Goal: Task Accomplishment & Management: Manage account settings

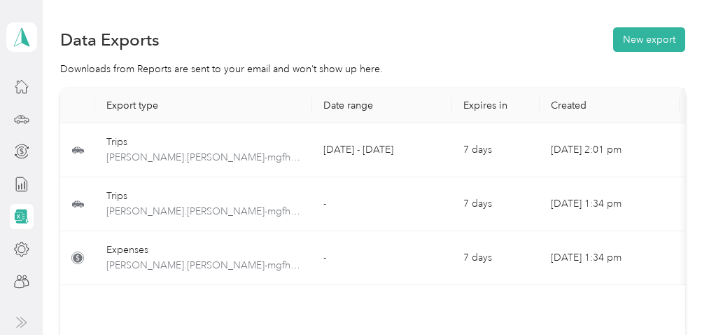
scroll to position [12, 0]
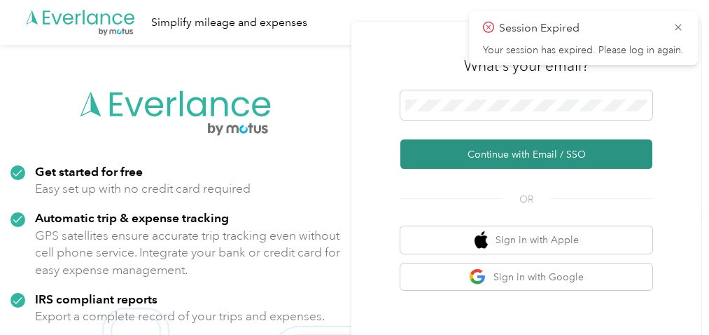
click at [491, 146] on button "Continue with Email / SSO" at bounding box center [526, 153] width 252 height 29
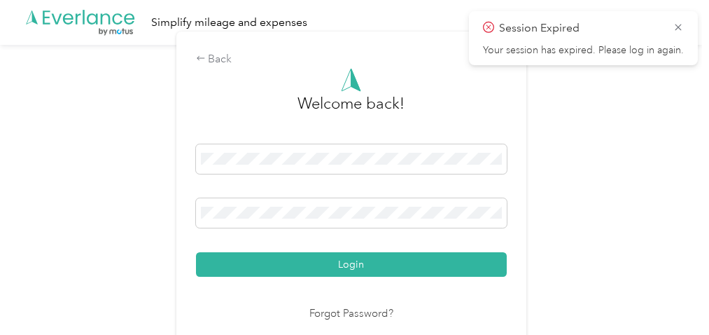
click at [196, 252] on button "Login" at bounding box center [351, 264] width 311 height 25
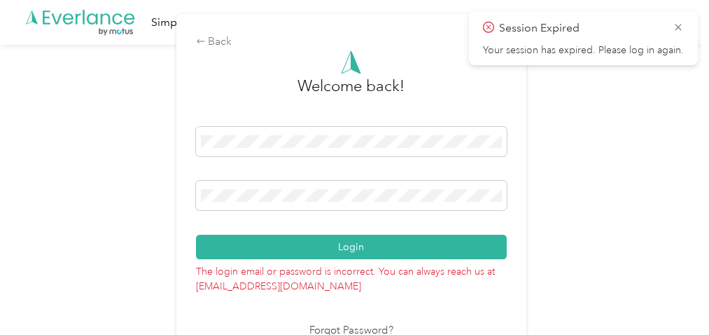
click at [267, 216] on div "Login" at bounding box center [351, 193] width 311 height 132
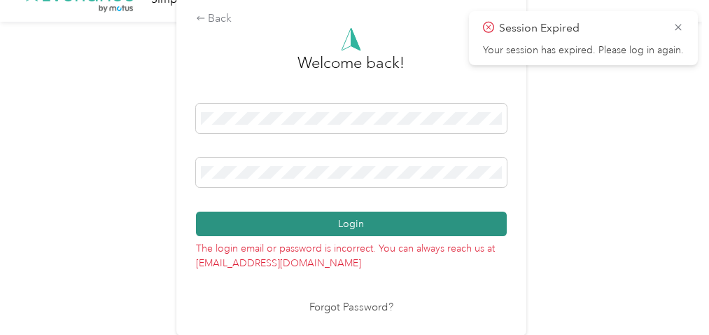
click at [334, 225] on button "Login" at bounding box center [351, 223] width 311 height 25
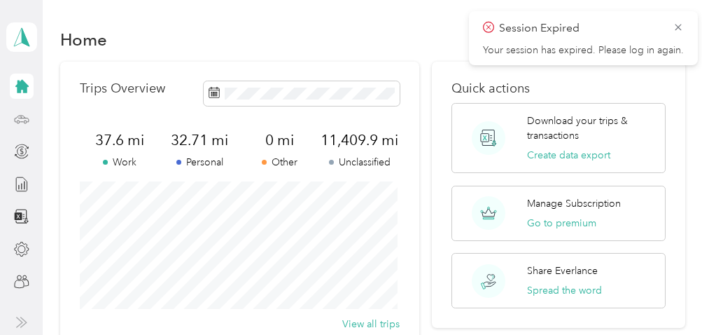
click at [22, 111] on icon at bounding box center [21, 118] width 15 height 15
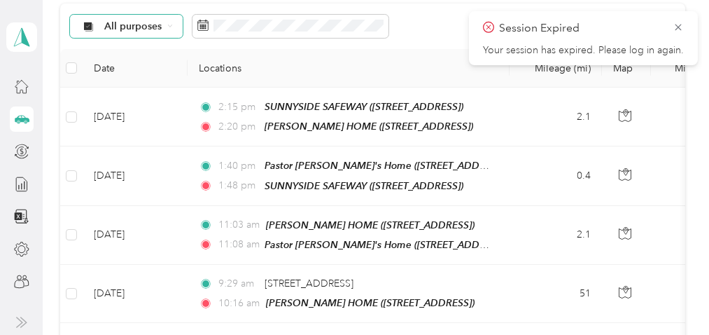
scroll to position [152, 0]
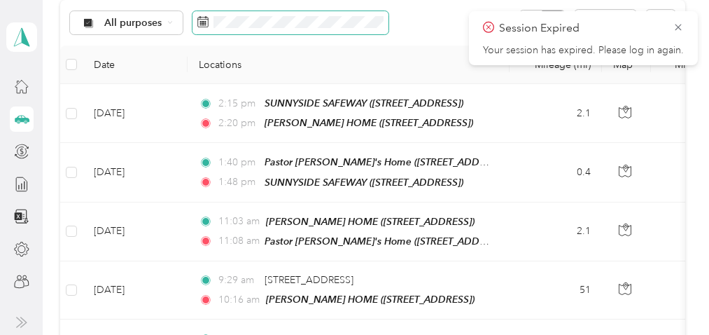
click at [200, 22] on rect at bounding box center [200, 21] width 1 height 1
click at [203, 22] on rect at bounding box center [203, 22] width 1 height 1
click at [229, 40] on div "All purposes Filters" at bounding box center [372, 23] width 625 height 46
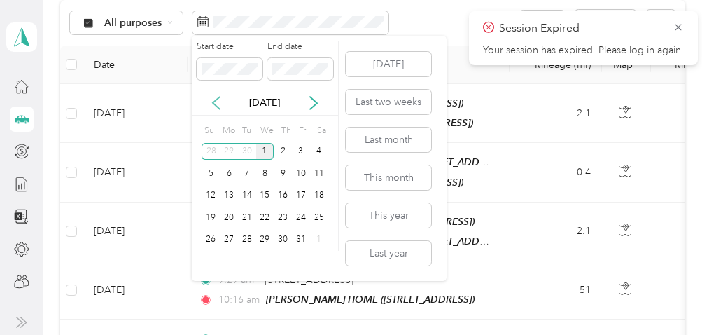
click at [218, 101] on icon at bounding box center [216, 103] width 14 height 14
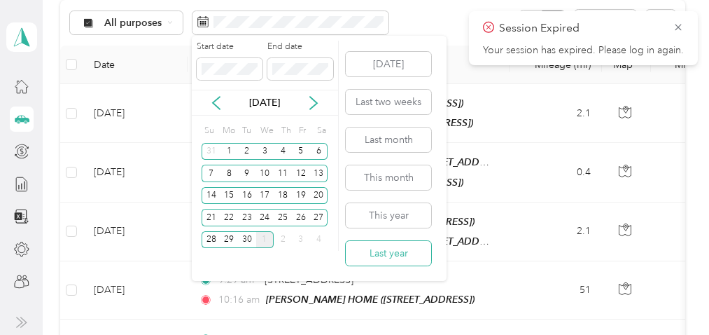
click at [381, 249] on button "Last year" at bounding box center [388, 253] width 85 height 25
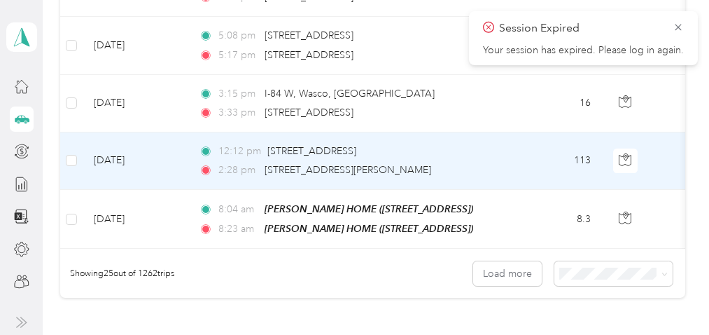
scroll to position [1690, 0]
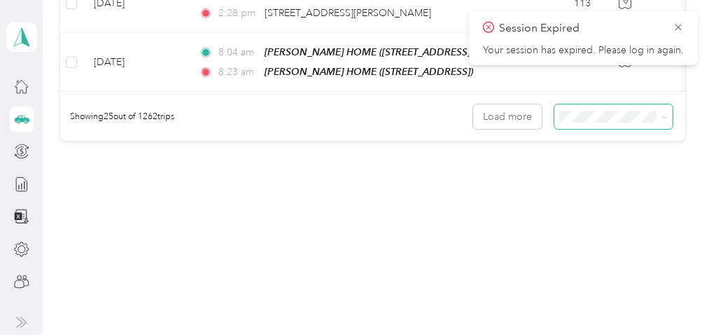
click at [664, 116] on icon at bounding box center [665, 117] width 6 height 6
click at [581, 188] on span "100 per load" at bounding box center [589, 191] width 57 height 12
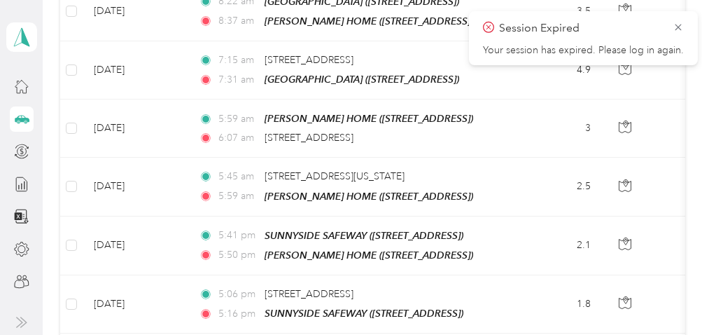
scroll to position [6047, 0]
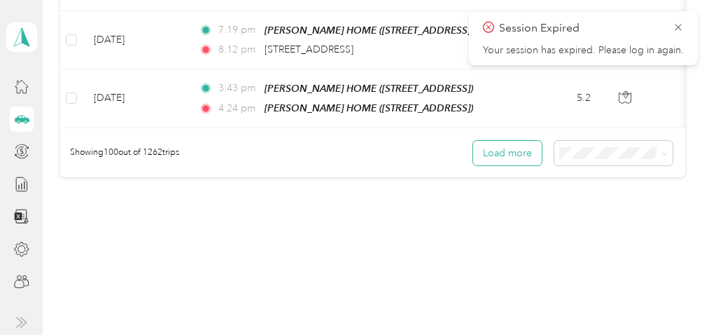
click at [525, 141] on button "Load more" at bounding box center [507, 153] width 69 height 25
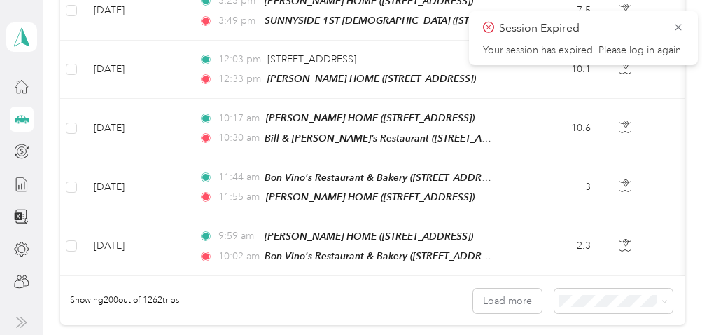
scroll to position [11857, 0]
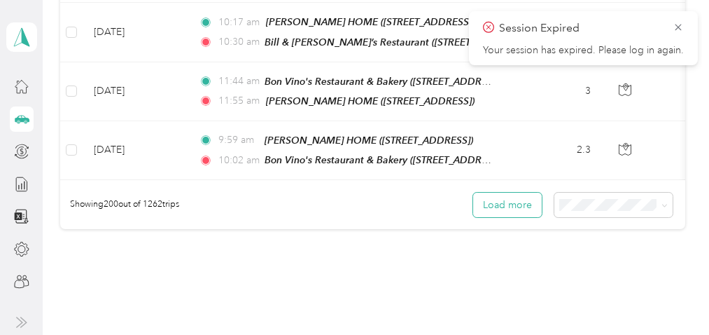
click at [515, 193] on button "Load more" at bounding box center [507, 205] width 69 height 25
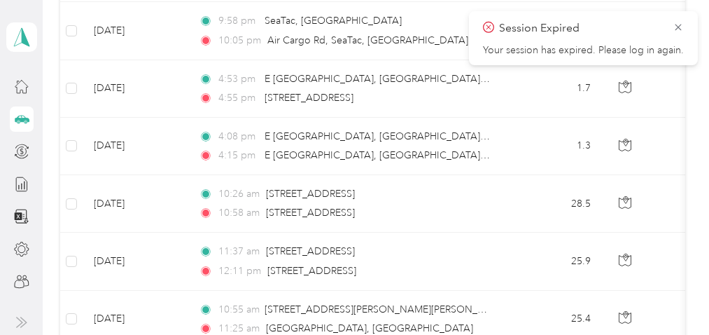
scroll to position [17658, 0]
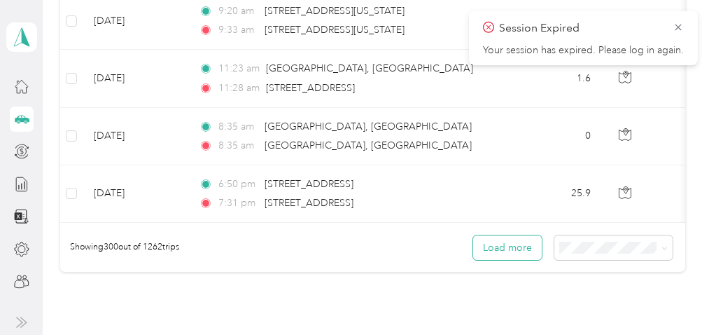
click at [525, 235] on button "Load more" at bounding box center [507, 247] width 69 height 25
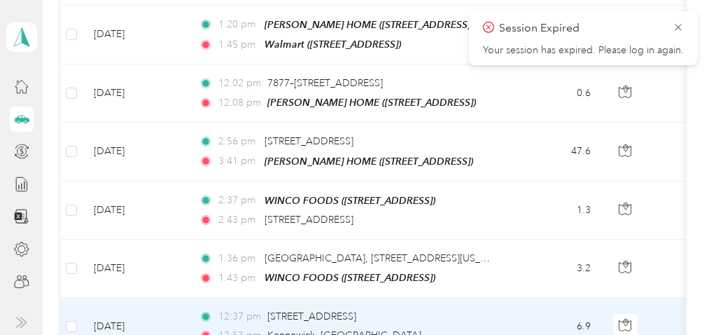
scroll to position [23465, 0]
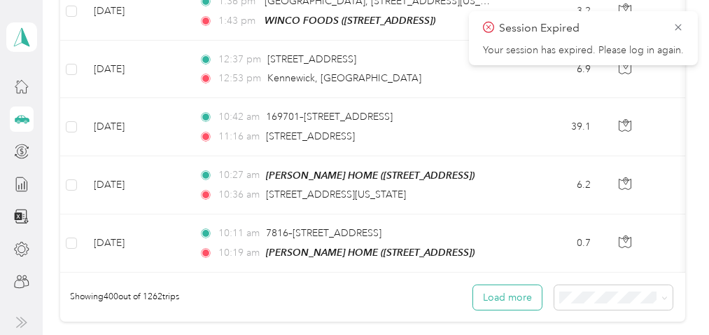
click at [525, 285] on button "Load more" at bounding box center [507, 297] width 69 height 25
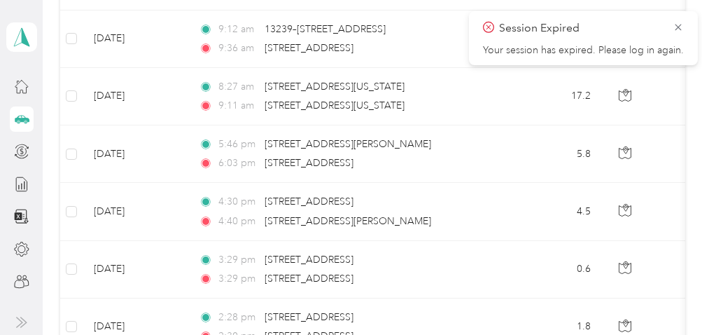
scroll to position [25462, 0]
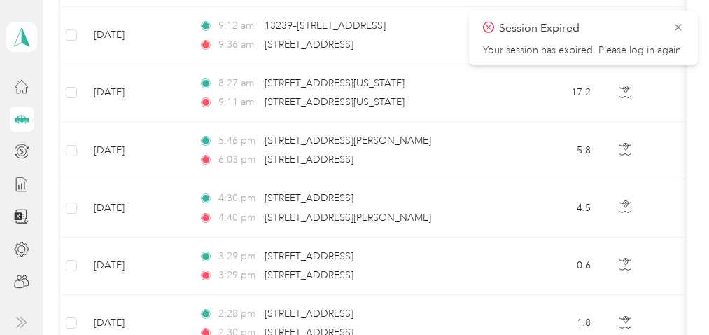
click at [578, 49] on p "Your session has expired. Please log in again." at bounding box center [583, 50] width 201 height 13
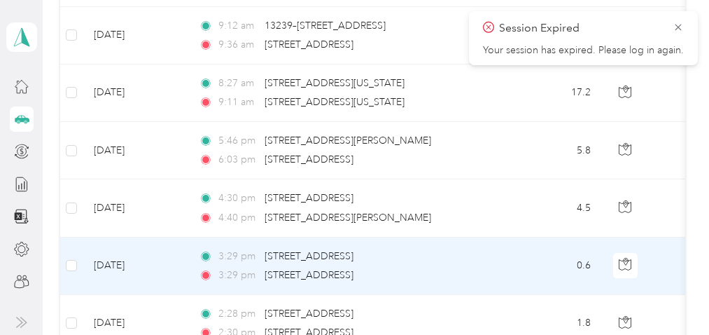
click at [541, 237] on td "0.6" at bounding box center [556, 265] width 92 height 57
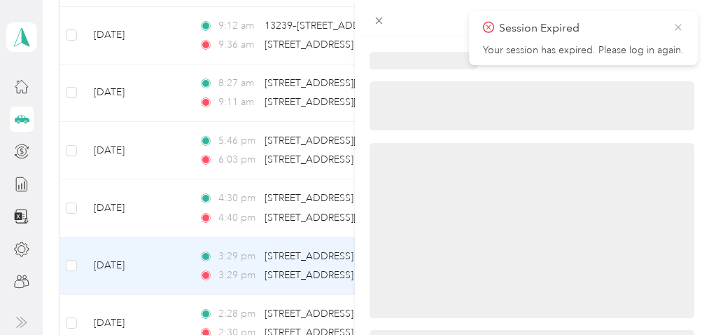
click at [678, 24] on icon at bounding box center [678, 27] width 11 height 13
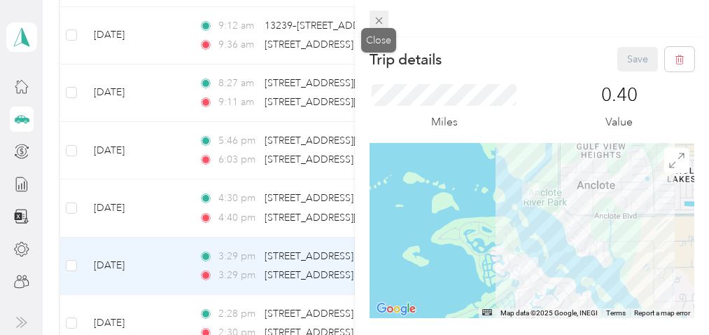
click at [384, 18] on icon at bounding box center [379, 21] width 12 height 12
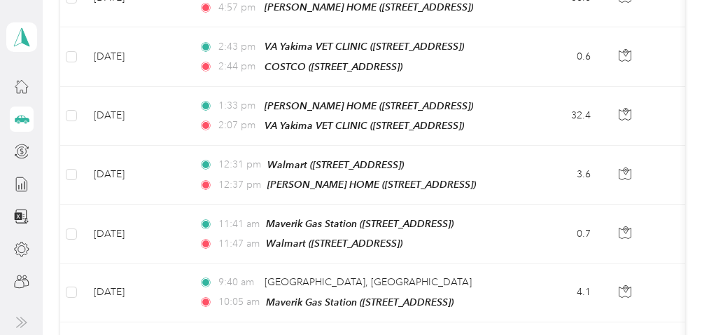
scroll to position [29252, 0]
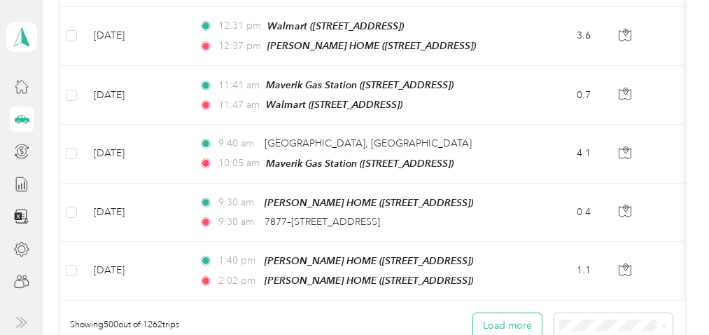
click at [501, 313] on button "Load more" at bounding box center [507, 325] width 69 height 25
click at [502, 313] on button "Load more" at bounding box center [507, 325] width 69 height 25
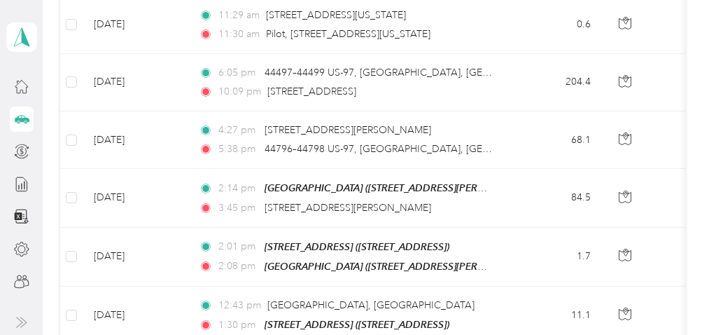
scroll to position [35037, 0]
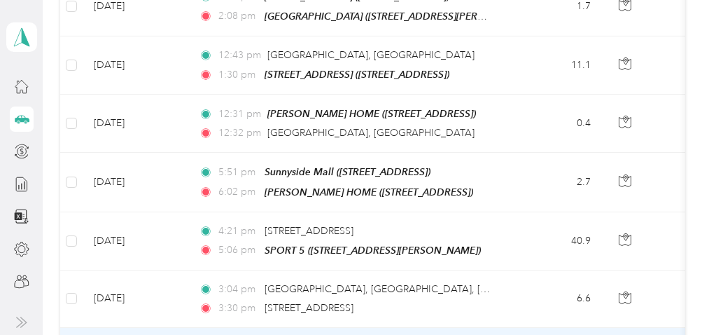
drag, startPoint x: 508, startPoint y: 115, endPoint x: 716, endPoint y: -78, distance: 284.4
click at [702, 0] on html "[PERSON_NAME] Personal dashboard Trips New trip 2,136.6 mi Work 2,493.5 mi Pers…" at bounding box center [351, 167] width 702 height 335
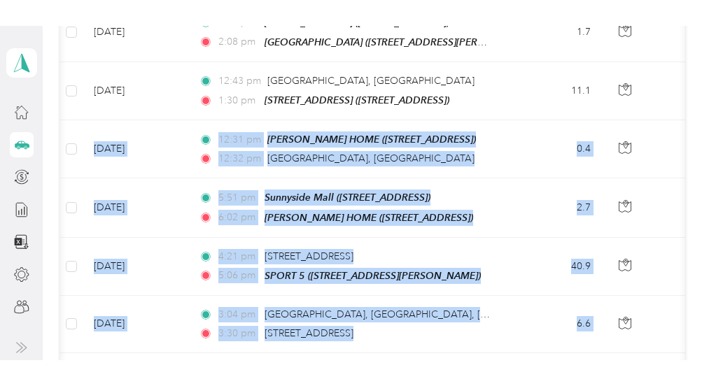
scroll to position [0, 43]
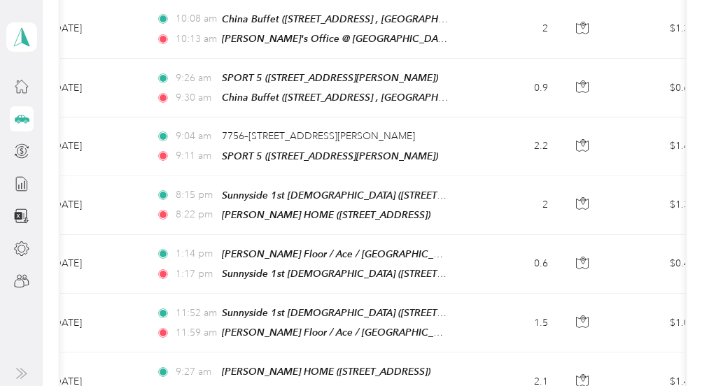
scroll to position [40756, 0]
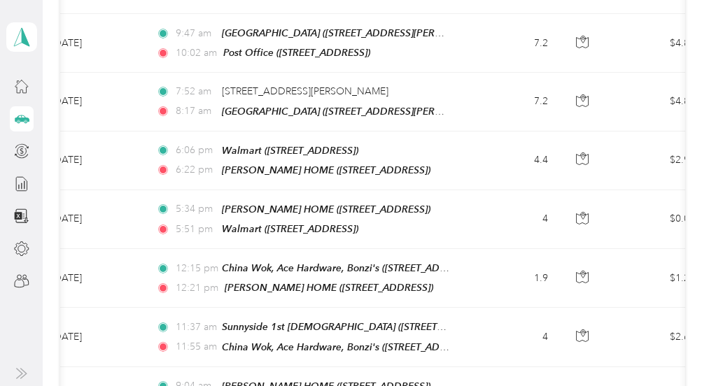
scroll to position [46576, 0]
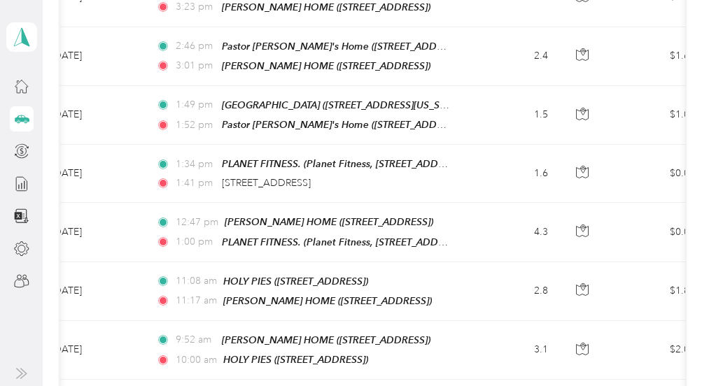
scroll to position [52392, 0]
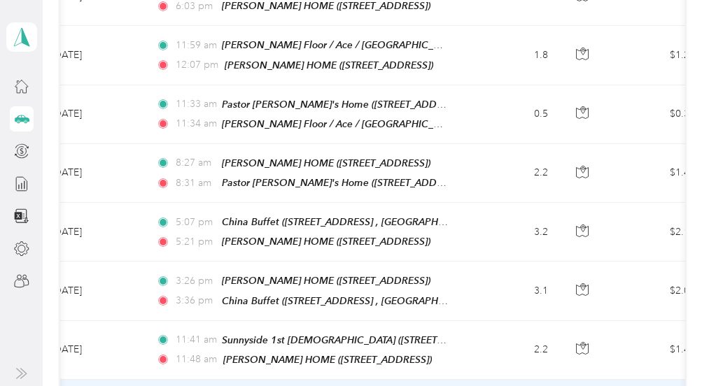
scroll to position [58207, 0]
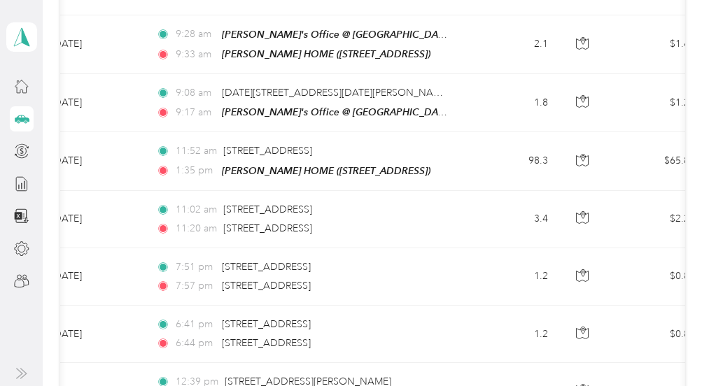
scroll to position [64002, 0]
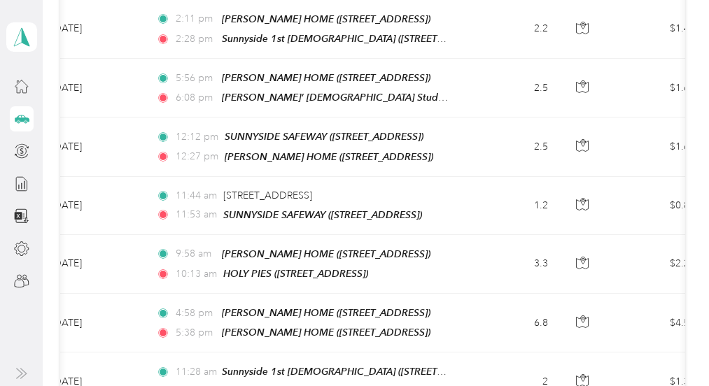
scroll to position [69796, 0]
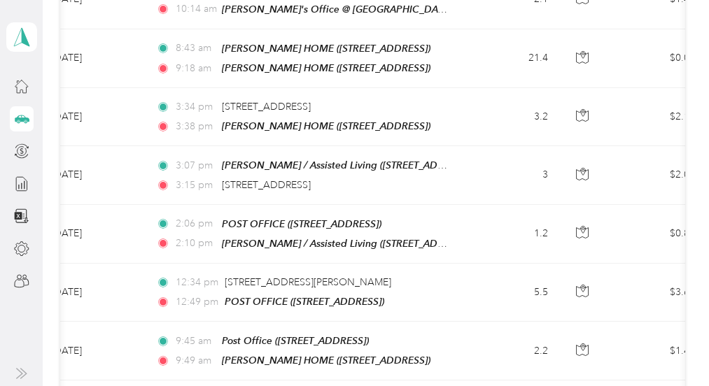
scroll to position [73359, 0]
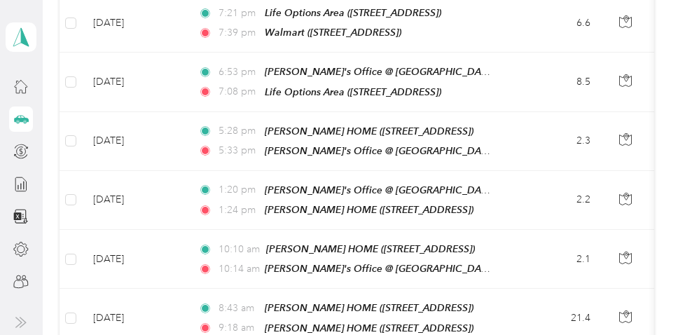
scroll to position [73012, 0]
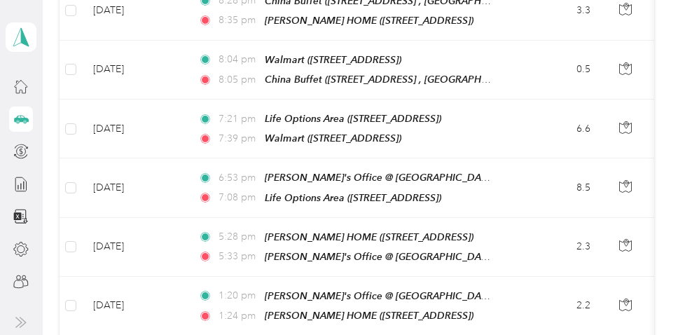
scroll to position [72932, 0]
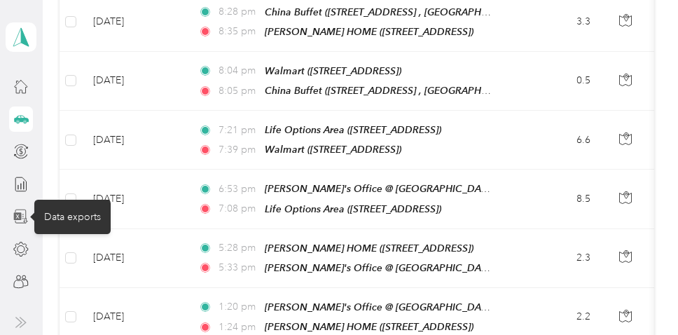
click at [22, 214] on icon at bounding box center [20, 216] width 15 height 15
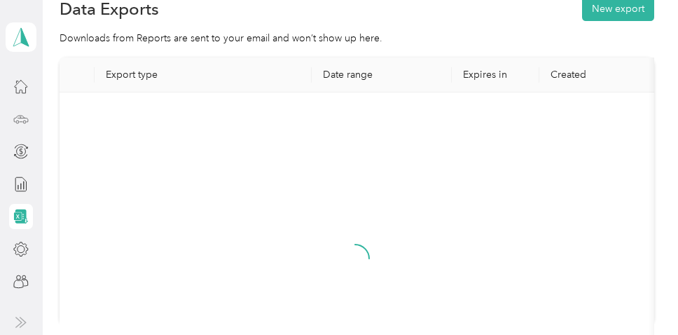
scroll to position [215, 0]
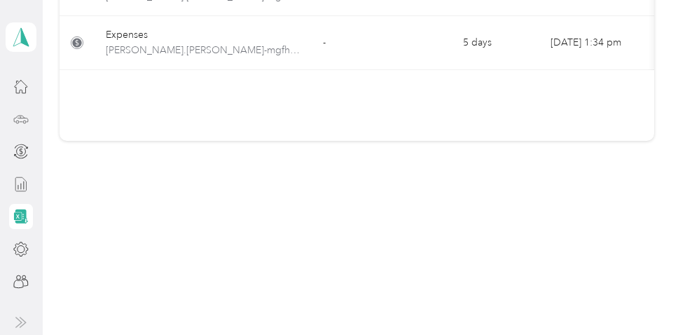
click at [31, 192] on div at bounding box center [21, 184] width 24 height 25
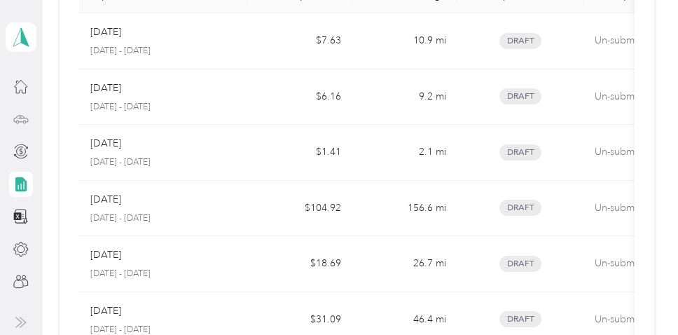
scroll to position [133, 0]
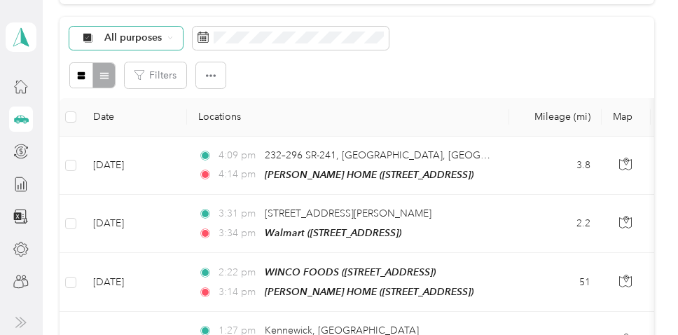
click at [99, 34] on span "All purposes" at bounding box center [120, 37] width 83 height 11
click at [88, 161] on span "[DEMOGRAPHIC_DATA]" at bounding box center [148, 159] width 139 height 15
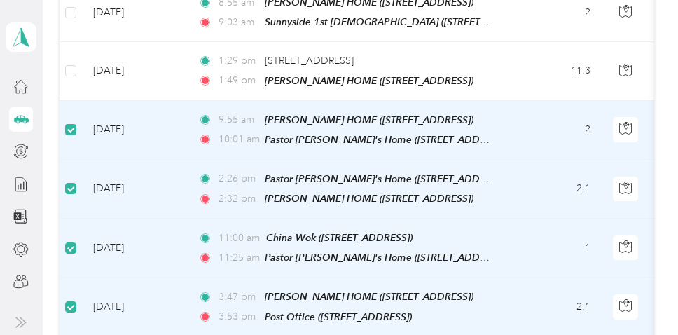
scroll to position [837, 0]
click at [22, 116] on icon at bounding box center [20, 118] width 15 height 15
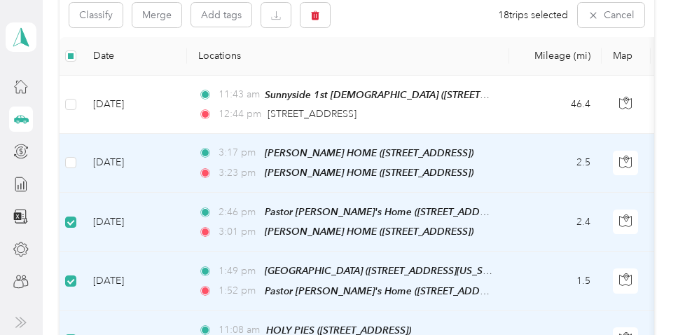
scroll to position [152, 0]
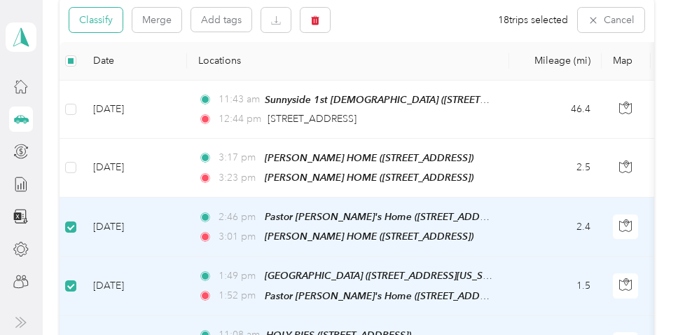
click at [102, 21] on button "Classify" at bounding box center [95, 20] width 53 height 25
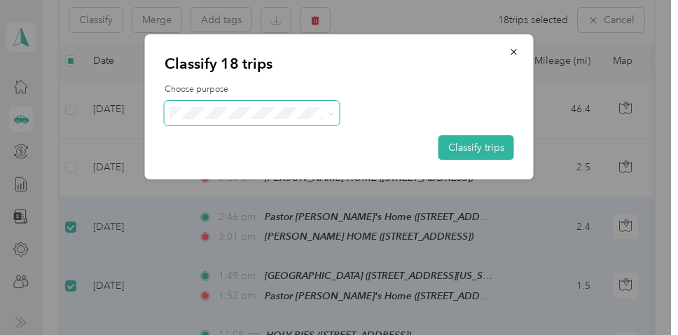
click at [332, 113] on icon at bounding box center [331, 114] width 6 height 6
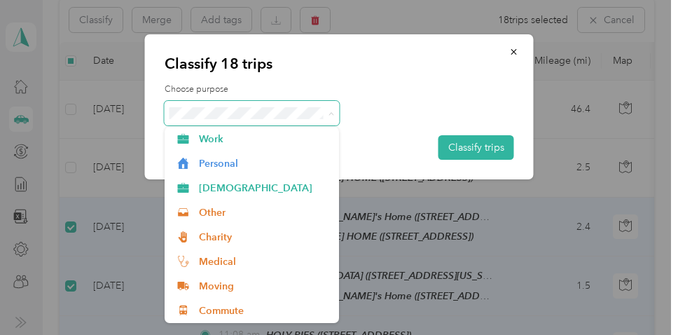
click at [332, 113] on icon at bounding box center [330, 113] width 4 height 3
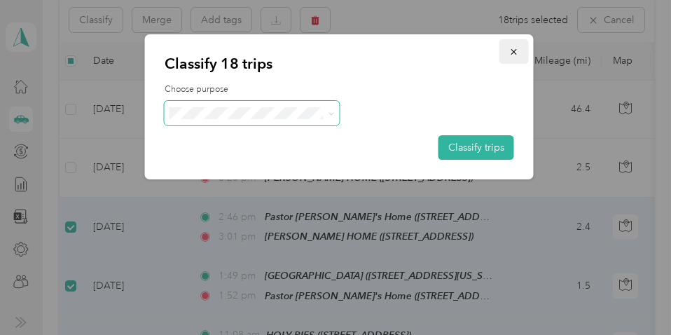
click at [517, 50] on icon "button" at bounding box center [514, 52] width 10 height 10
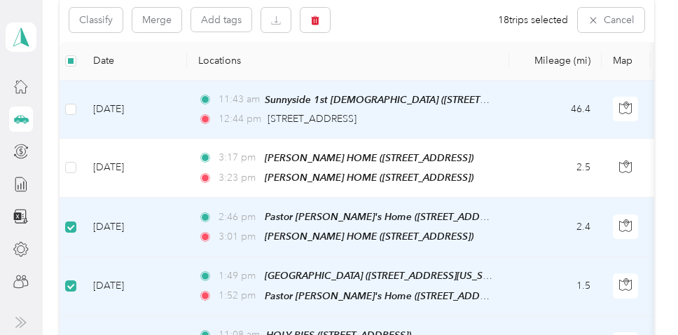
click at [239, 102] on span "11:43 am" at bounding box center [238, 99] width 40 height 15
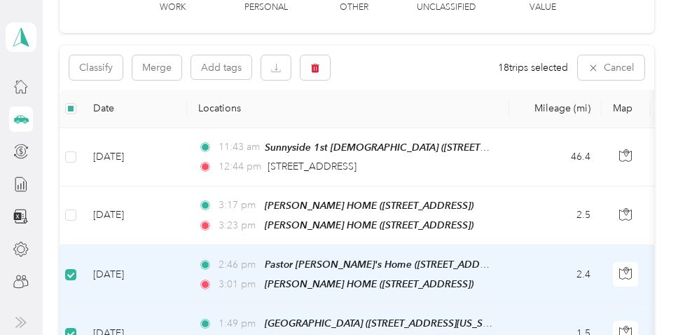
scroll to position [90, 0]
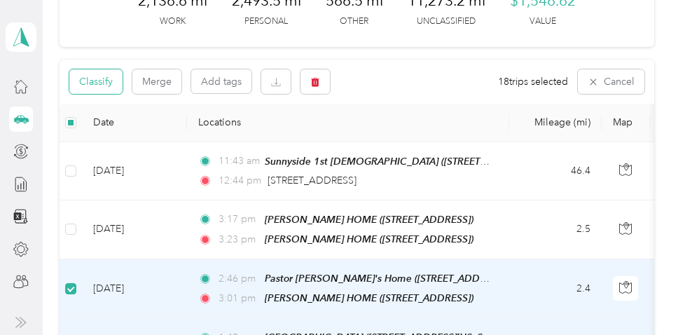
click at [104, 80] on button "Classify" at bounding box center [95, 81] width 53 height 25
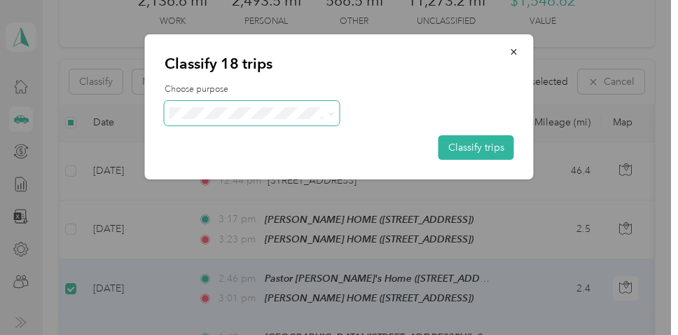
click at [330, 113] on icon at bounding box center [331, 114] width 6 height 6
click at [245, 184] on span "[DEMOGRAPHIC_DATA]" at bounding box center [264, 185] width 130 height 15
click at [458, 144] on button "Classify trips" at bounding box center [476, 147] width 76 height 25
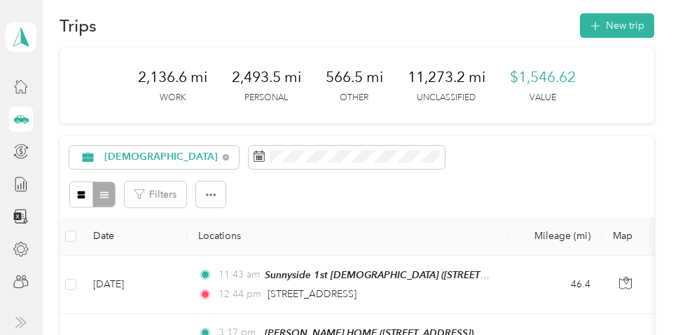
scroll to position [0, 0]
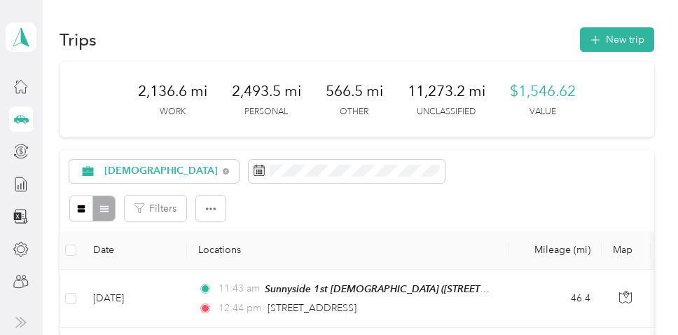
click at [20, 116] on icon at bounding box center [20, 117] width 1 height 3
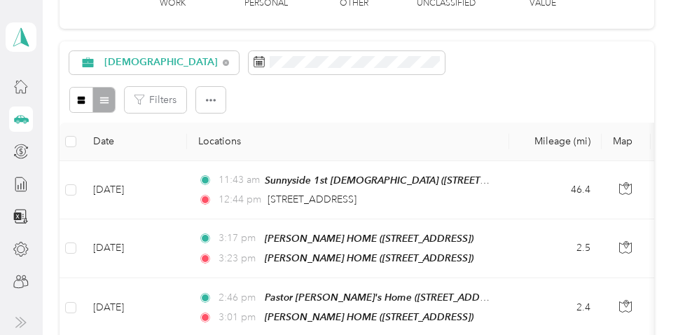
scroll to position [122, 0]
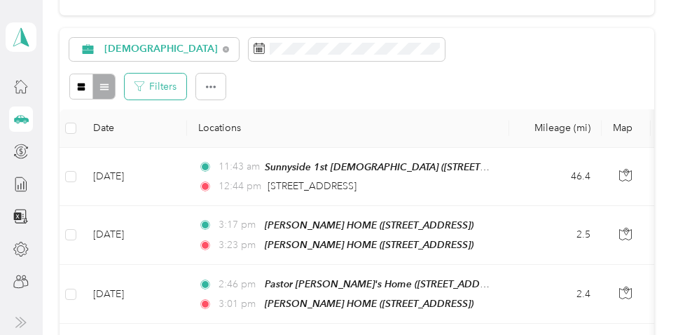
click at [158, 83] on button "Filters" at bounding box center [156, 87] width 62 height 26
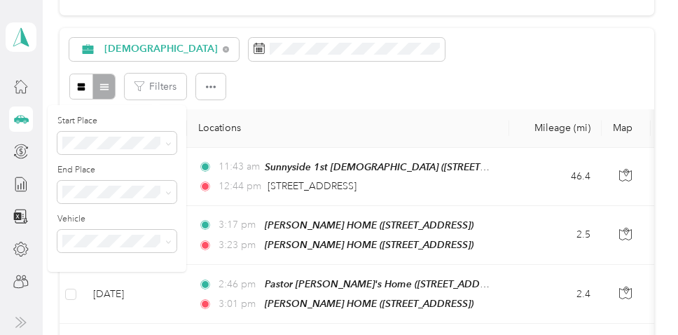
click at [178, 112] on div "Start Place End Place Vehicle" at bounding box center [117, 188] width 139 height 167
click at [66, 116] on label "Start Place" at bounding box center [116, 121] width 119 height 13
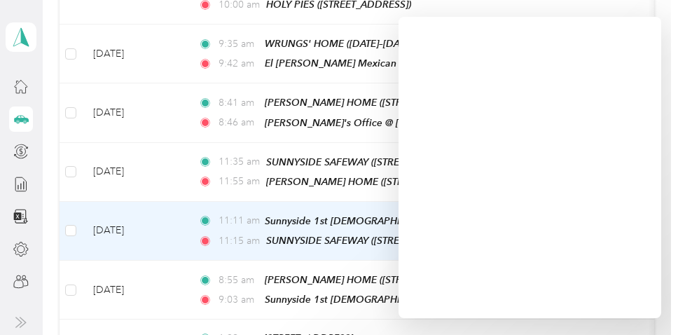
scroll to position [0, 0]
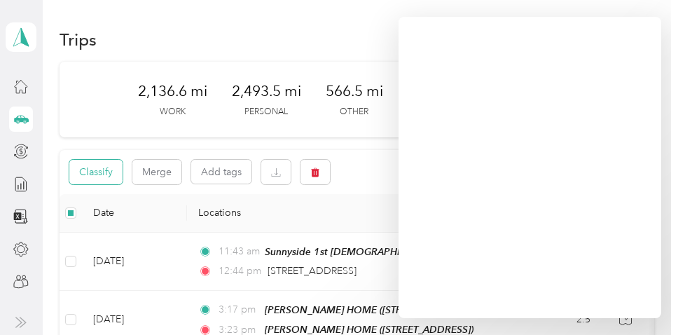
click at [106, 169] on button "Classify" at bounding box center [95, 172] width 53 height 25
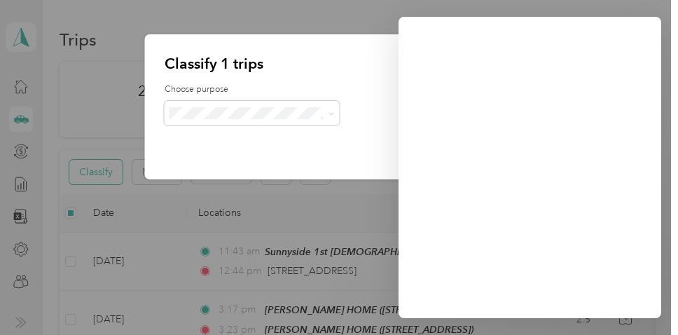
click at [106, 169] on div at bounding box center [339, 167] width 678 height 335
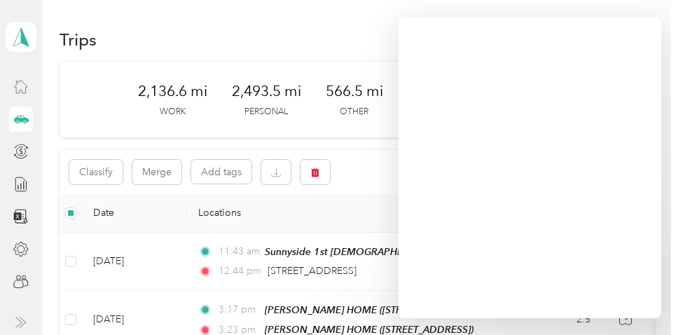
click at [21, 86] on icon at bounding box center [20, 85] width 15 height 15
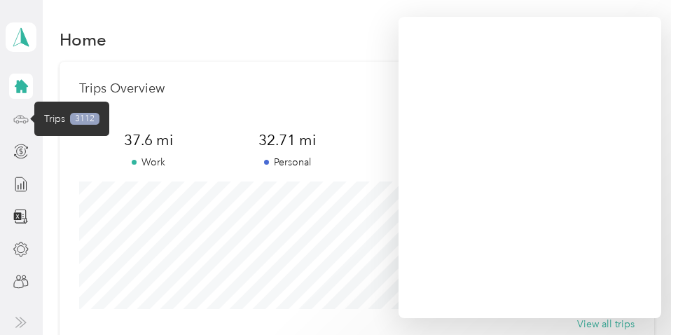
click at [22, 118] on icon at bounding box center [21, 118] width 6 height 0
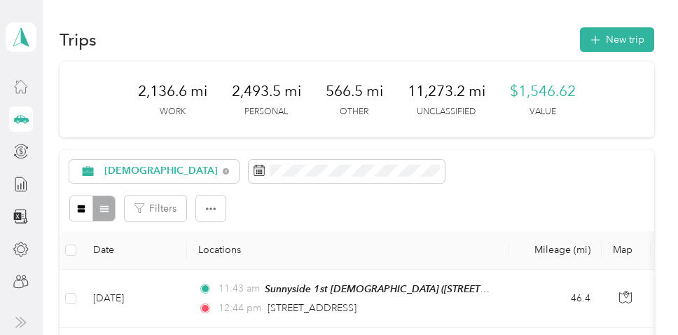
click at [457, 89] on span "11,273.2 mi" at bounding box center [446, 91] width 78 height 20
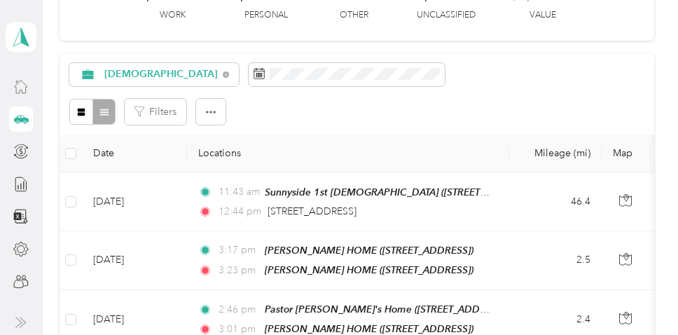
scroll to position [105, 0]
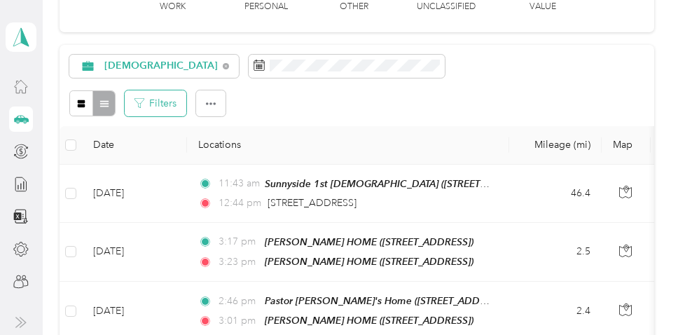
click at [155, 102] on button "Filters" at bounding box center [156, 103] width 62 height 26
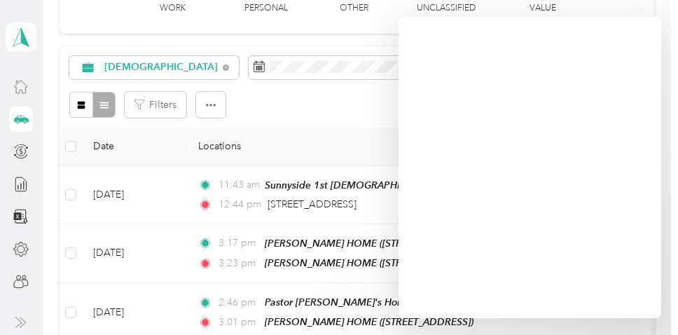
scroll to position [0, 0]
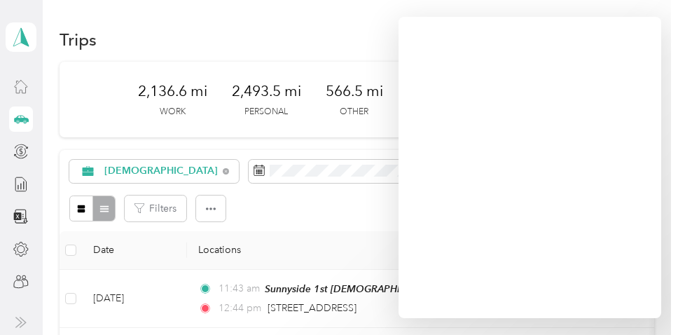
click at [25, 114] on icon at bounding box center [20, 118] width 15 height 15
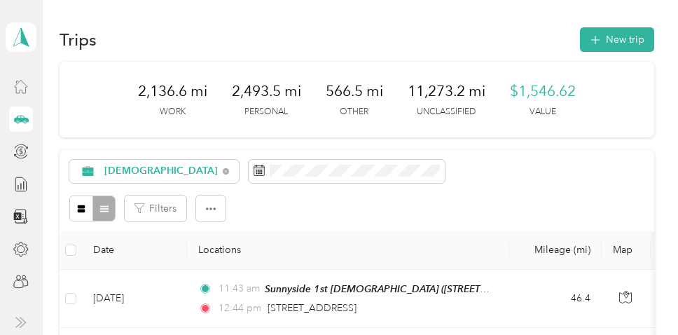
click at [22, 116] on icon at bounding box center [20, 118] width 15 height 15
click at [454, 99] on span "11,273.2 mi" at bounding box center [446, 91] width 78 height 20
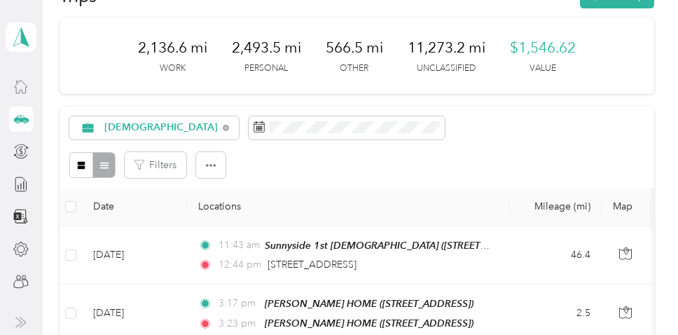
scroll to position [46, 0]
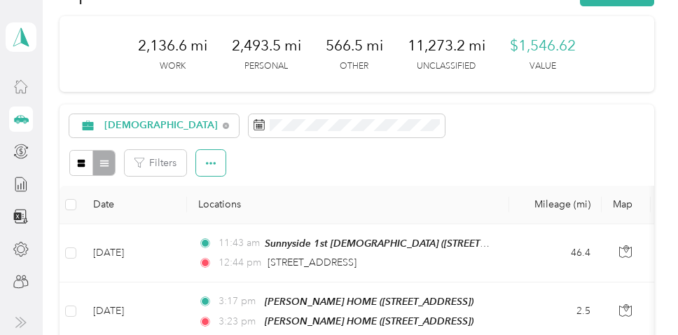
click at [213, 160] on icon "button" at bounding box center [211, 163] width 10 height 10
click at [207, 183] on span "Select all" at bounding box center [195, 189] width 39 height 12
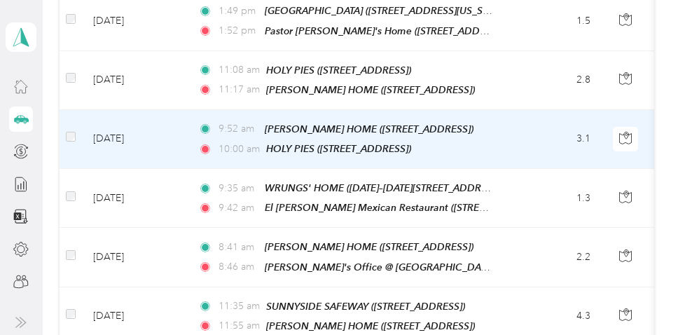
scroll to position [0, 0]
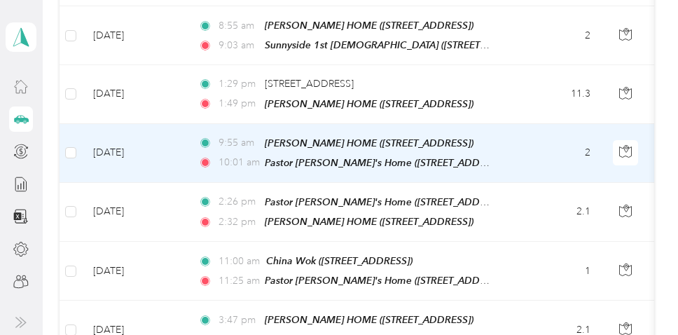
scroll to position [839, 0]
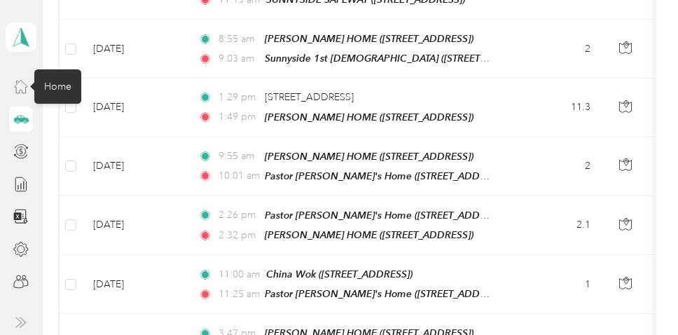
click at [21, 82] on icon at bounding box center [20, 85] width 15 height 15
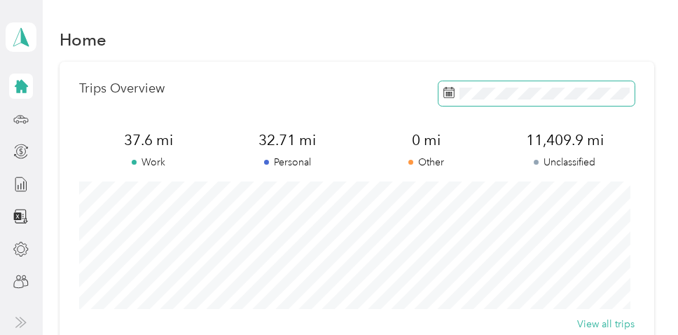
click at [443, 91] on icon at bounding box center [448, 92] width 11 height 11
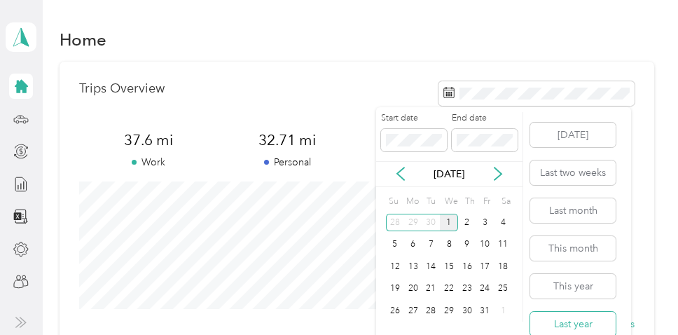
click at [556, 319] on button "Last year" at bounding box center [572, 324] width 85 height 25
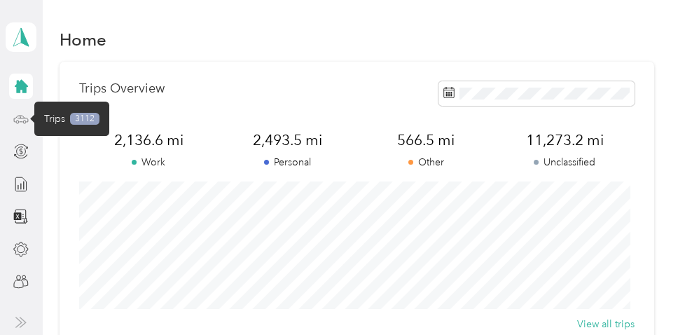
click at [22, 117] on icon at bounding box center [20, 118] width 15 height 15
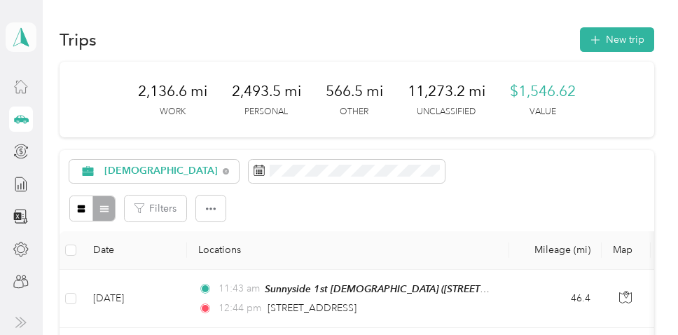
click at [21, 39] on polygon at bounding box center [25, 36] width 8 height 18
click at [19, 85] on icon at bounding box center [20, 85] width 15 height 15
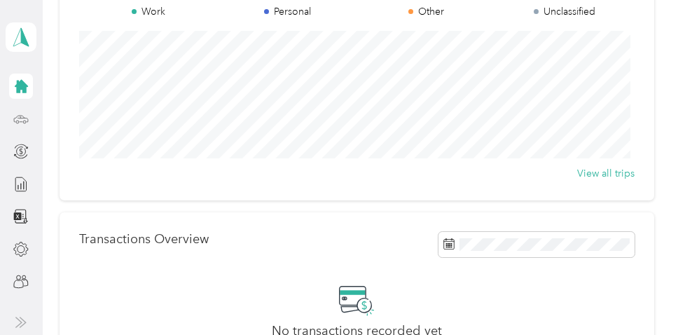
scroll to position [153, 0]
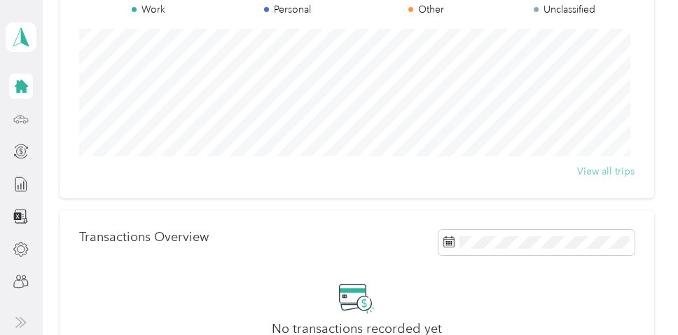
click at [593, 169] on button "View all trips" at bounding box center [605, 171] width 57 height 15
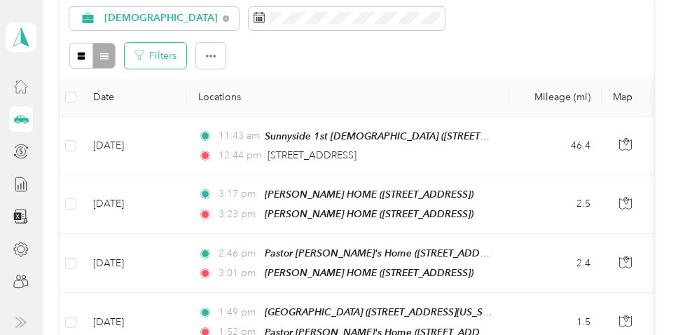
click at [160, 57] on button "Filters" at bounding box center [156, 56] width 62 height 26
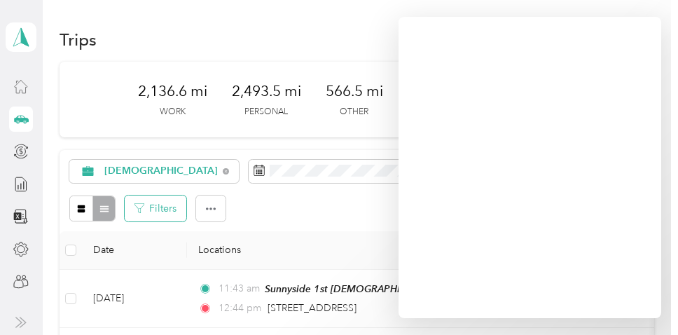
click at [176, 207] on button "Filters" at bounding box center [156, 208] width 62 height 26
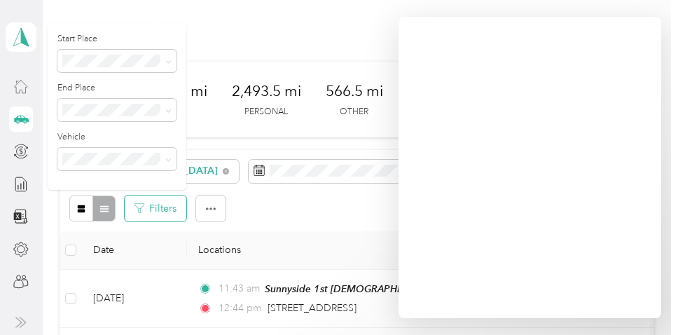
click at [176, 207] on button "Filters" at bounding box center [156, 208] width 62 height 26
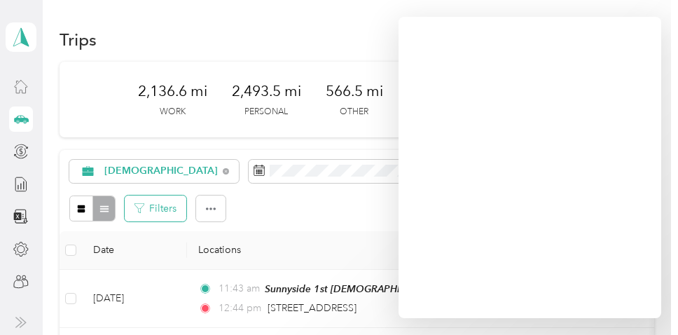
scroll to position [25, 0]
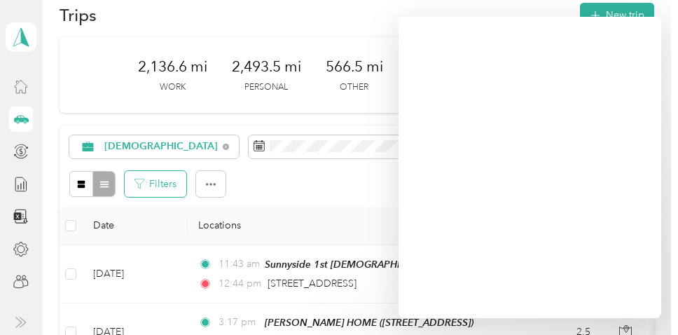
click at [163, 209] on th "Date" at bounding box center [134, 226] width 105 height 39
click at [206, 187] on icon "button" at bounding box center [211, 184] width 10 height 10
click at [246, 183] on div "Filters" at bounding box center [356, 184] width 574 height 26
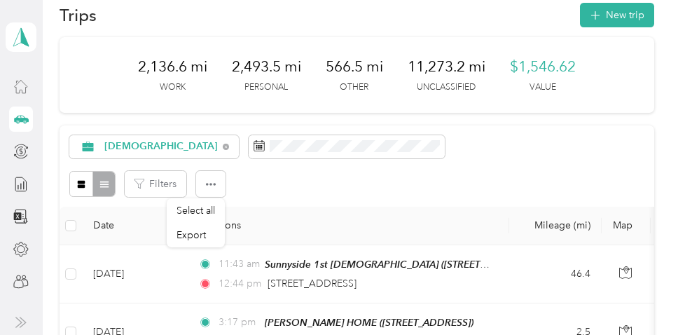
click at [467, 70] on span "11,273.2 mi" at bounding box center [446, 67] width 78 height 20
click at [172, 183] on button "Filters" at bounding box center [156, 184] width 62 height 26
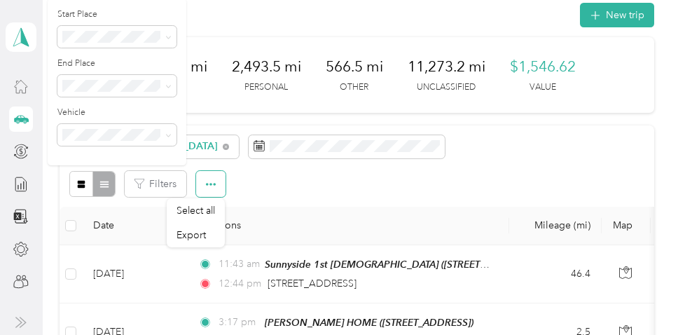
click at [220, 181] on button "button" at bounding box center [210, 184] width 29 height 26
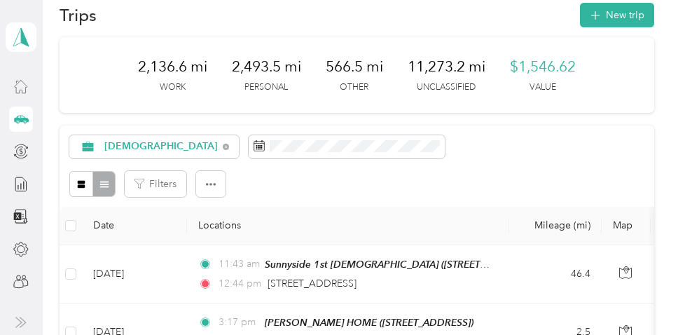
click at [109, 182] on div at bounding box center [92, 184] width 46 height 26
click at [102, 186] on div at bounding box center [92, 184] width 46 height 26
click at [75, 181] on button "button" at bounding box center [81, 184] width 24 height 26
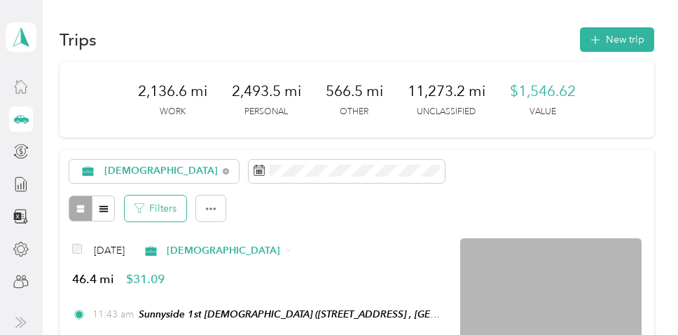
click at [171, 203] on button "Filters" at bounding box center [156, 208] width 62 height 26
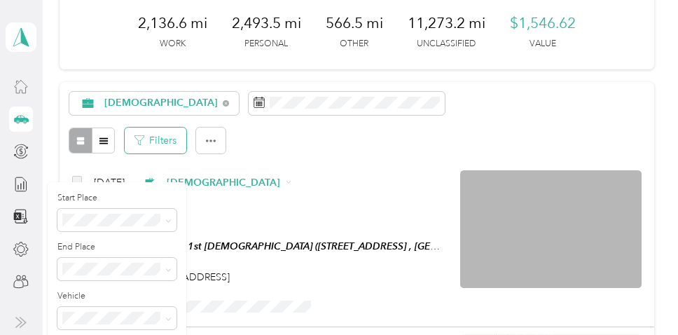
scroll to position [97, 0]
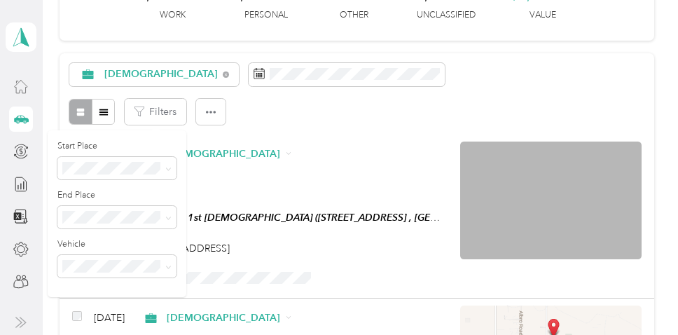
click at [452, 15] on p "Unclassified" at bounding box center [446, 15] width 59 height 13
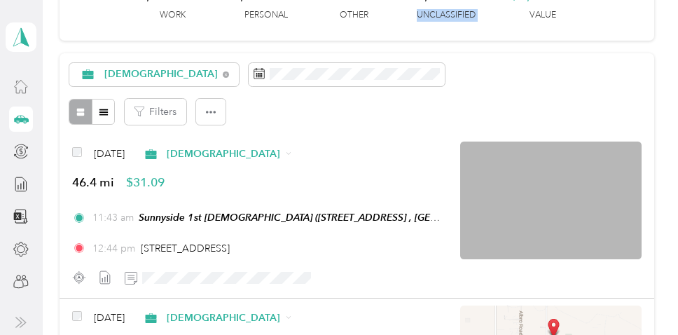
click at [452, 15] on p "Unclassified" at bounding box center [446, 15] width 59 height 13
click at [407, 34] on div "2,136.6 mi Work 2,493.5 mi Personal 566.5 mi Other 11,273.2 mi Unclassified $1,…" at bounding box center [357, 3] width 594 height 76
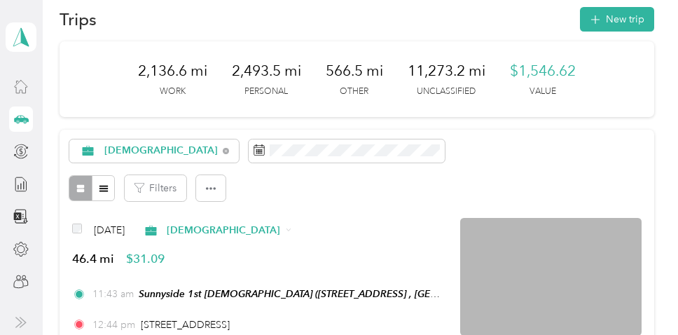
scroll to position [27, 0]
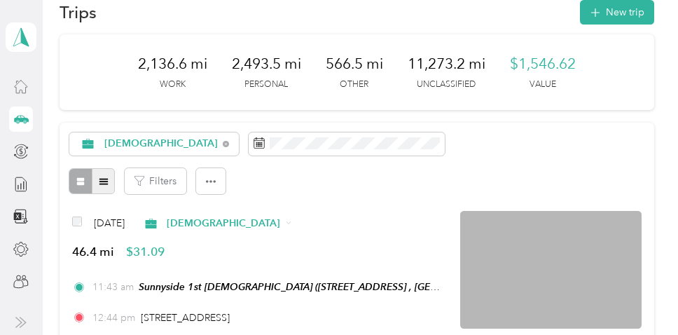
click at [99, 180] on icon "button" at bounding box center [104, 181] width 10 height 10
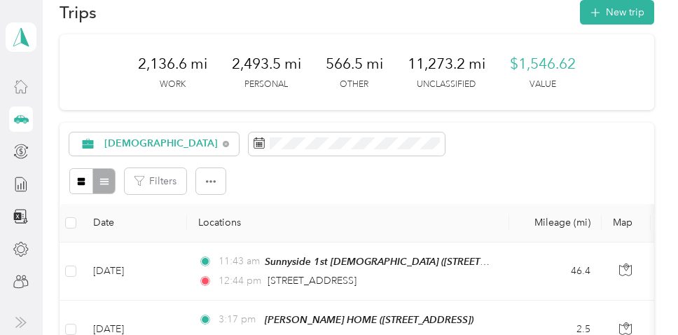
click at [100, 181] on div at bounding box center [92, 181] width 46 height 26
click at [83, 181] on icon "button" at bounding box center [82, 182] width 8 height 8
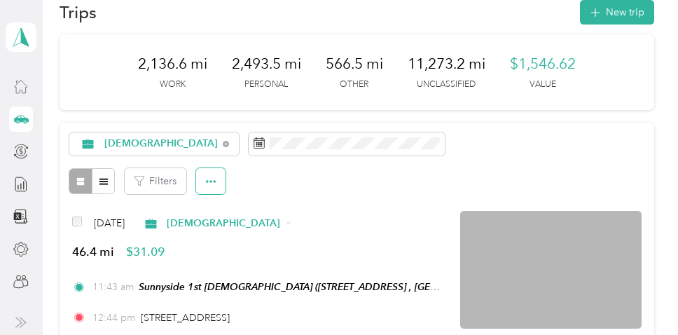
click at [214, 179] on icon "button" at bounding box center [211, 181] width 10 height 10
click at [261, 175] on div "Filters" at bounding box center [356, 181] width 574 height 26
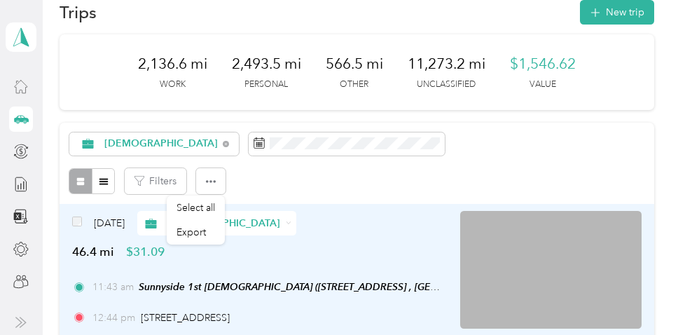
click at [158, 208] on div "[DATE] [DEMOGRAPHIC_DATA] 46.4 mi $31.09 11:43 am Sunnyside 1st [DEMOGRAPHIC_DA…" at bounding box center [357, 286] width 594 height 164
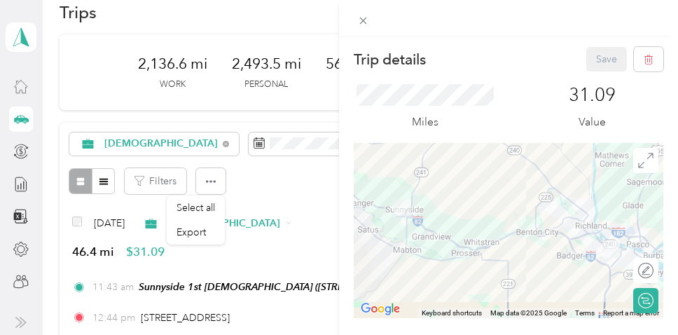
click at [216, 179] on div "Trip details Save This trip cannot be edited because it is either under review,…" at bounding box center [339, 167] width 678 height 335
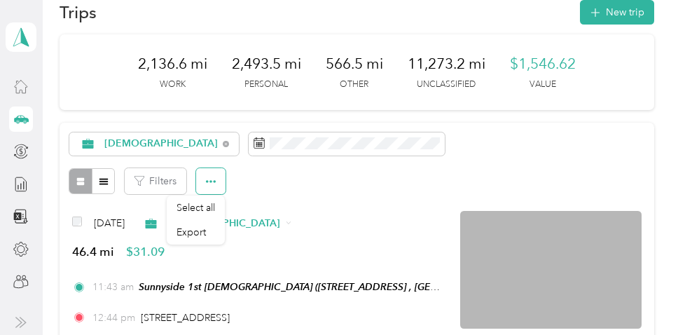
click at [215, 179] on icon "button" at bounding box center [211, 181] width 10 height 10
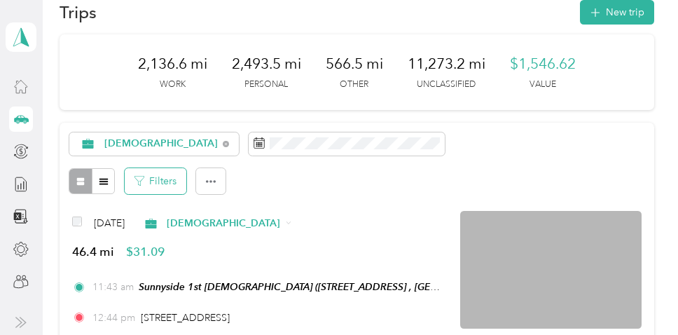
click at [168, 181] on button "Filters" at bounding box center [156, 181] width 62 height 26
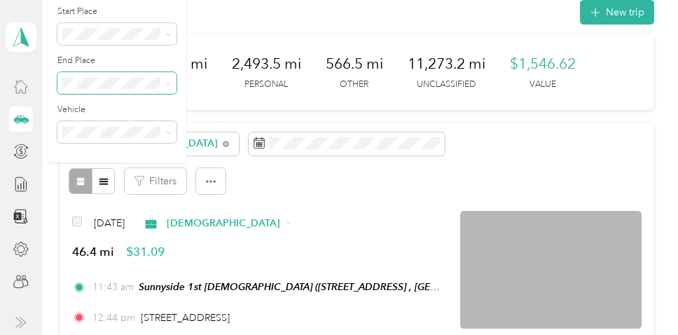
click at [169, 81] on icon at bounding box center [168, 84] width 6 height 6
click at [190, 98] on div "2,136.6 mi Work 2,493.5 mi Personal 566.5 mi Other 11,273.2 mi Unclassified $1,…" at bounding box center [357, 72] width 594 height 76
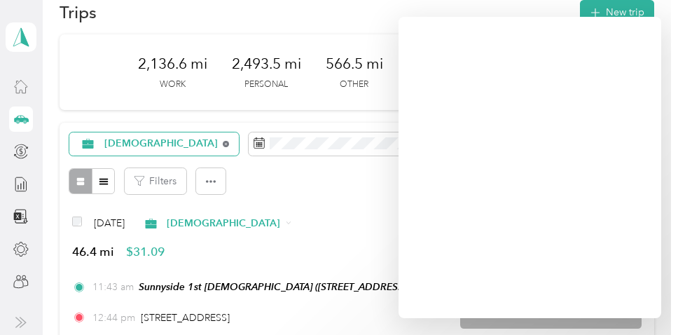
click at [228, 143] on icon at bounding box center [226, 144] width 6 height 6
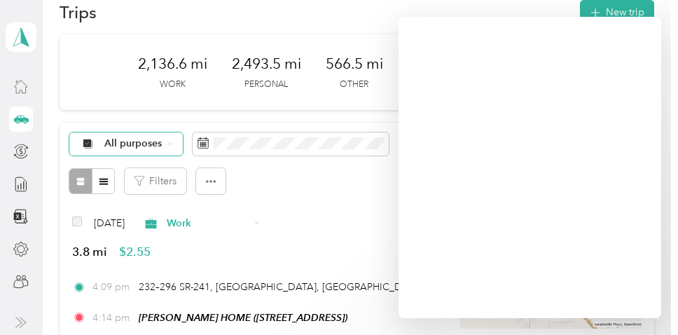
click at [88, 141] on icon at bounding box center [87, 143] width 8 height 8
click at [85, 193] on span "Unclassified" at bounding box center [148, 191] width 139 height 15
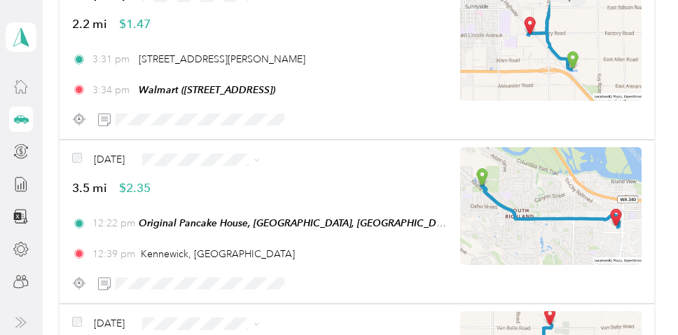
scroll to position [256, 0]
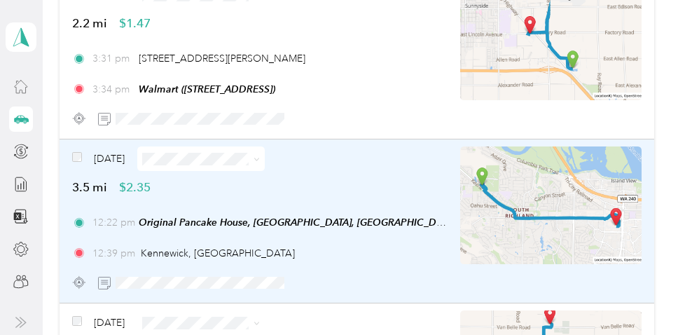
click at [260, 160] on icon at bounding box center [256, 159] width 6 height 6
click at [211, 231] on span "[DEMOGRAPHIC_DATA]" at bounding box center [256, 234] width 113 height 15
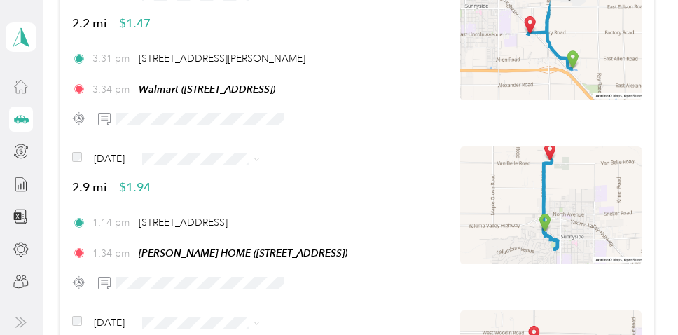
click at [216, 232] on span "[DEMOGRAPHIC_DATA]" at bounding box center [256, 226] width 113 height 15
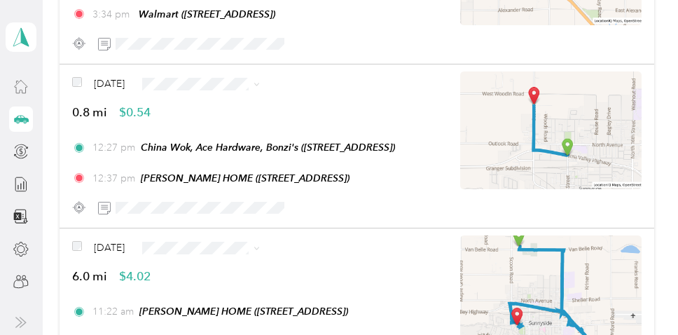
scroll to position [322, 0]
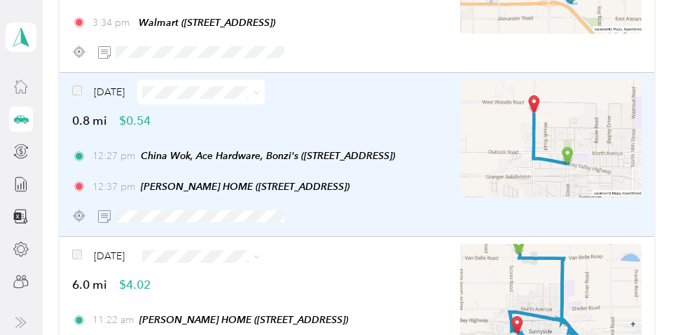
click at [260, 95] on icon at bounding box center [256, 93] width 6 height 6
click at [229, 120] on li "Work" at bounding box center [244, 111] width 158 height 25
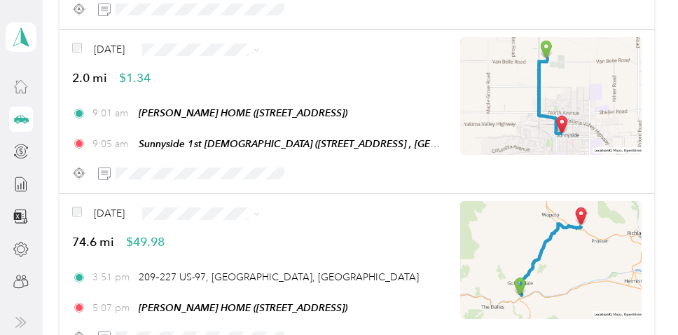
scroll to position [0, 0]
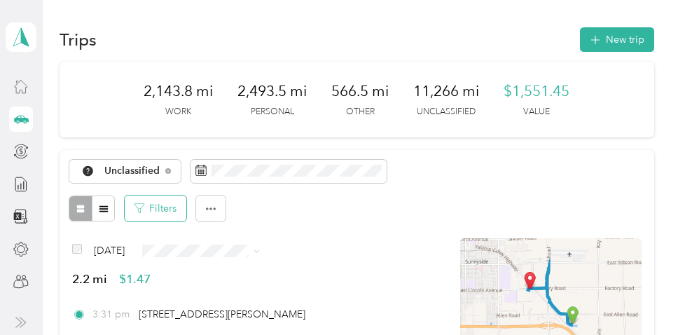
click at [174, 208] on button "Filters" at bounding box center [156, 208] width 62 height 26
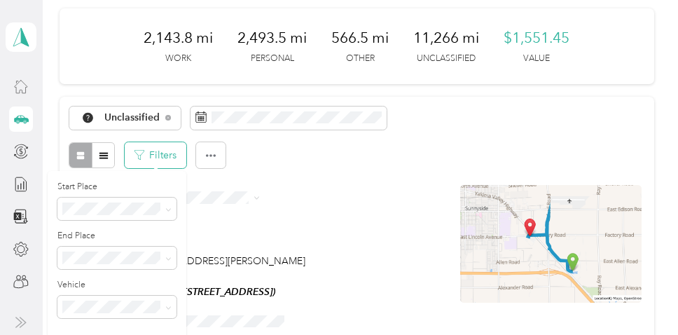
scroll to position [85, 0]
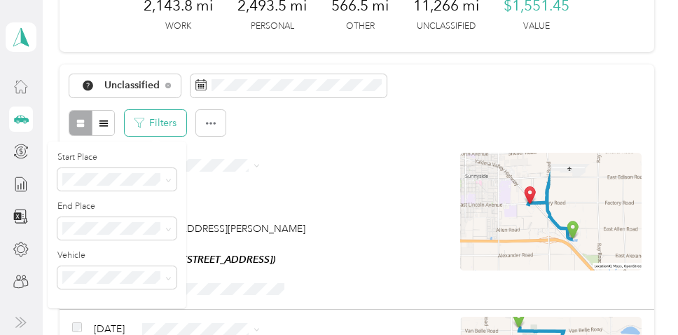
click at [174, 208] on label "End Place" at bounding box center [116, 206] width 119 height 13
click at [24, 117] on icon at bounding box center [22, 118] width 15 height 7
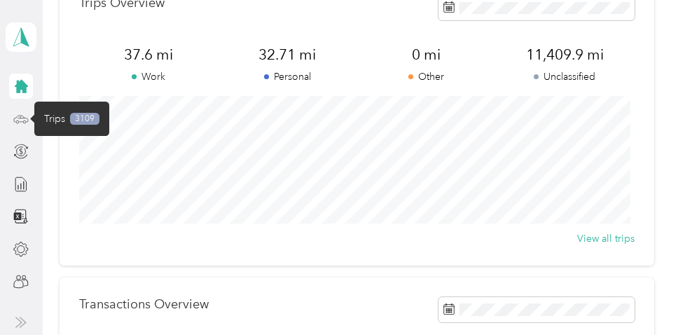
click at [21, 120] on icon at bounding box center [20, 118] width 15 height 15
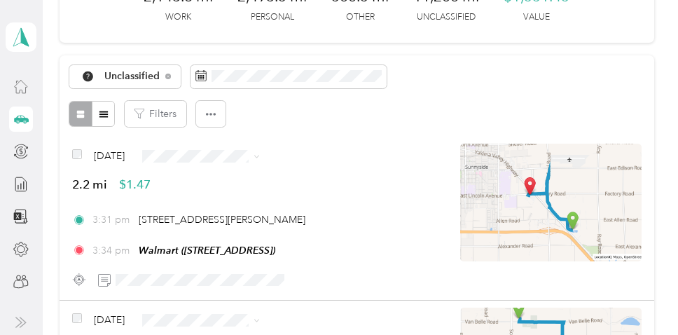
scroll to position [95, 0]
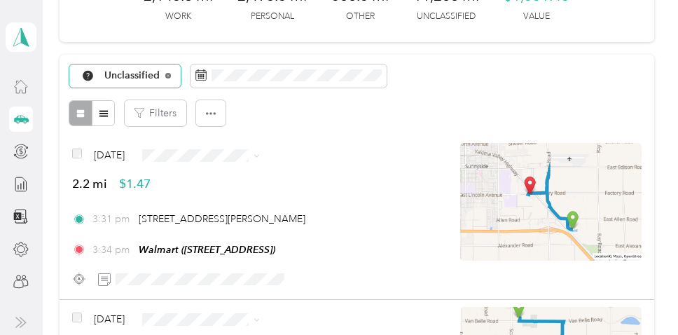
click at [167, 75] on icon at bounding box center [168, 76] width 6 height 6
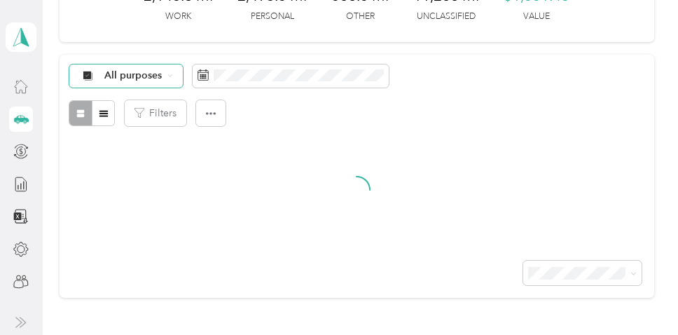
click at [167, 76] on icon at bounding box center [170, 76] width 6 height 6
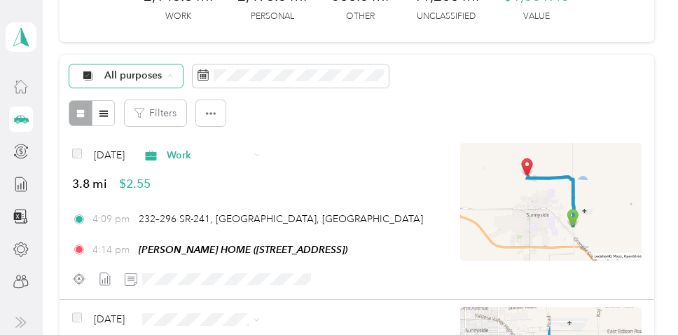
click at [153, 195] on span "[DEMOGRAPHIC_DATA]" at bounding box center [160, 199] width 113 height 15
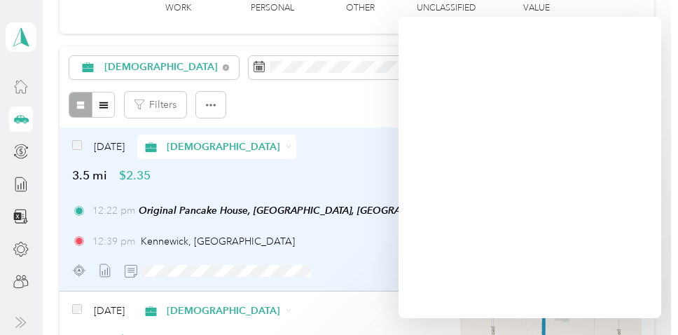
scroll to position [109, 0]
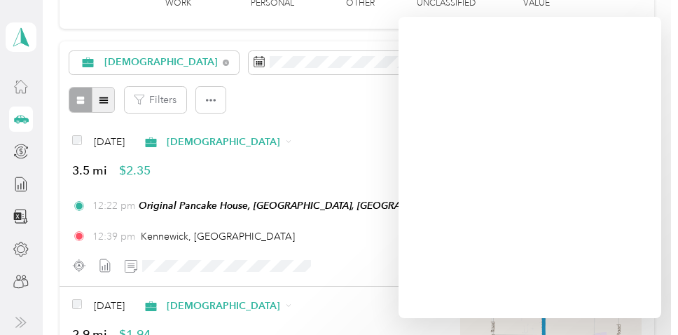
click at [99, 100] on icon "button" at bounding box center [103, 100] width 8 height 6
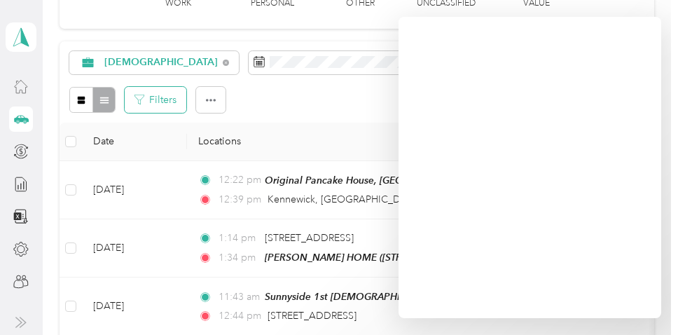
click at [137, 98] on icon "button" at bounding box center [139, 100] width 10 height 10
click at [151, 96] on button "Filters" at bounding box center [156, 100] width 62 height 26
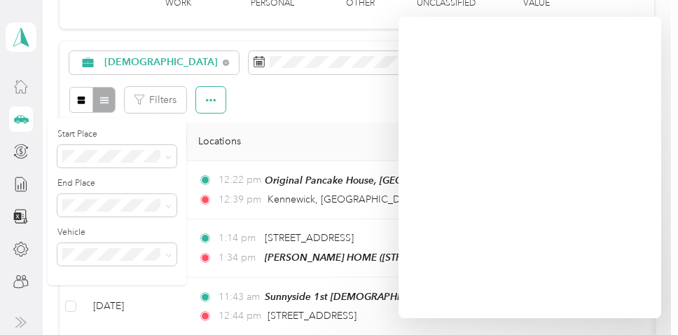
click at [213, 98] on icon "button" at bounding box center [211, 100] width 10 height 10
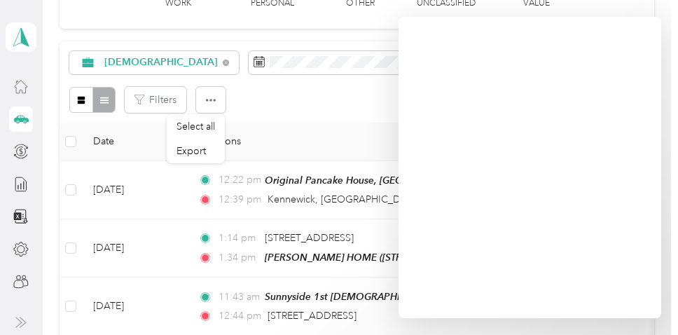
click at [131, 135] on th "Date" at bounding box center [134, 142] width 105 height 39
click at [107, 102] on div at bounding box center [92, 100] width 46 height 26
click at [102, 99] on div at bounding box center [92, 100] width 46 height 26
click at [211, 105] on button "button" at bounding box center [210, 100] width 29 height 26
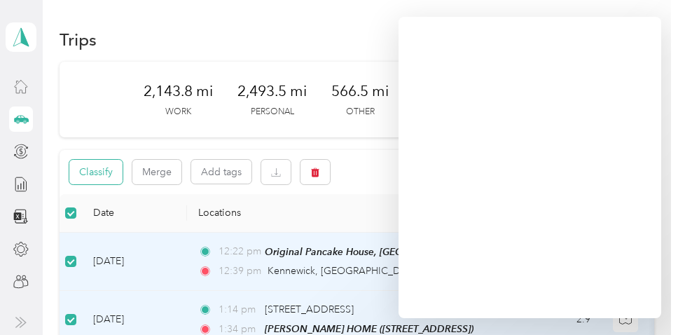
click at [105, 167] on button "Classify" at bounding box center [95, 172] width 53 height 25
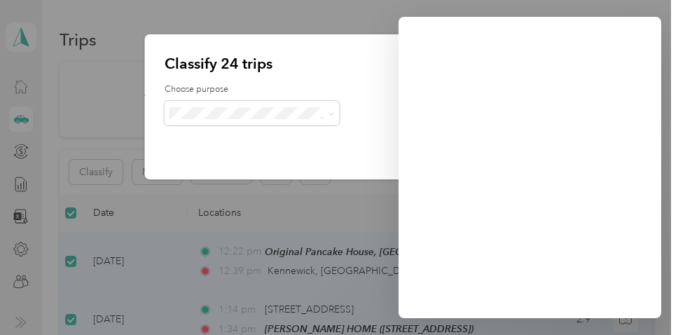
click at [98, 143] on div at bounding box center [339, 167] width 678 height 335
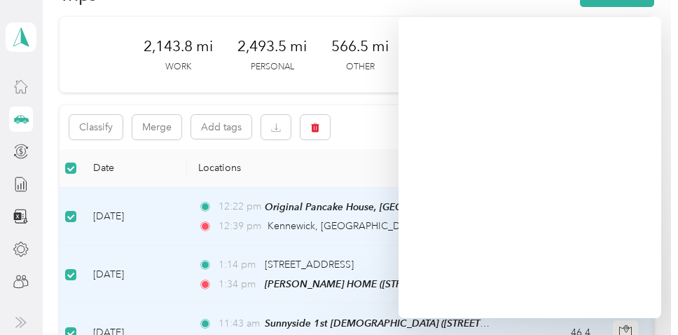
scroll to position [41, 0]
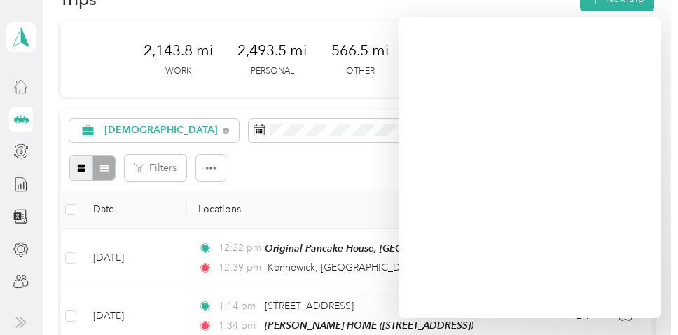
click at [84, 166] on icon "button" at bounding box center [82, 169] width 8 height 8
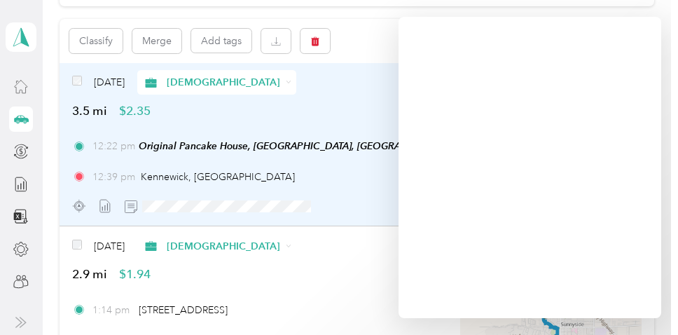
scroll to position [116, 0]
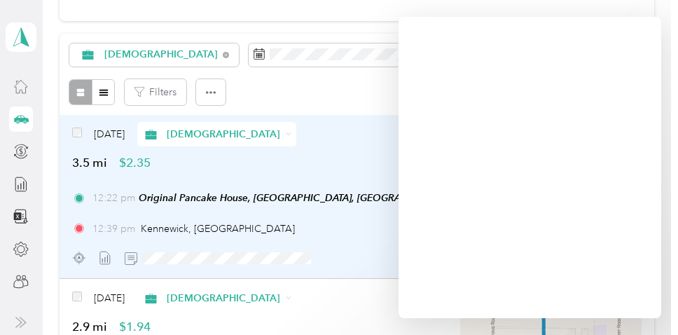
click at [77, 93] on div at bounding box center [92, 92] width 46 height 26
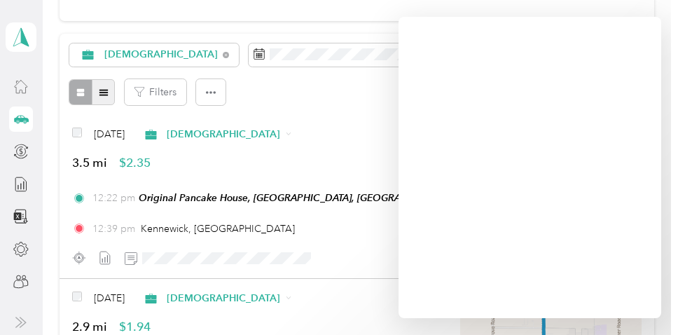
click at [101, 96] on icon "button" at bounding box center [104, 93] width 10 height 10
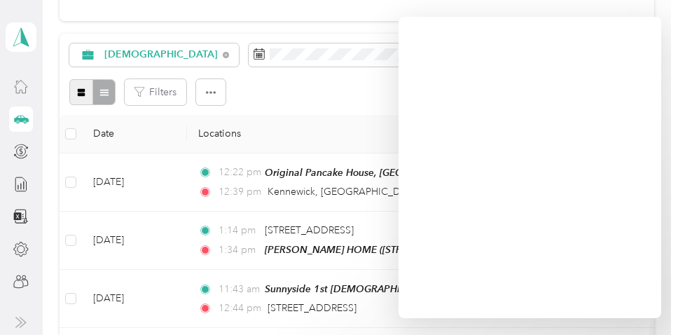
click at [80, 90] on icon "button" at bounding box center [82, 93] width 8 height 8
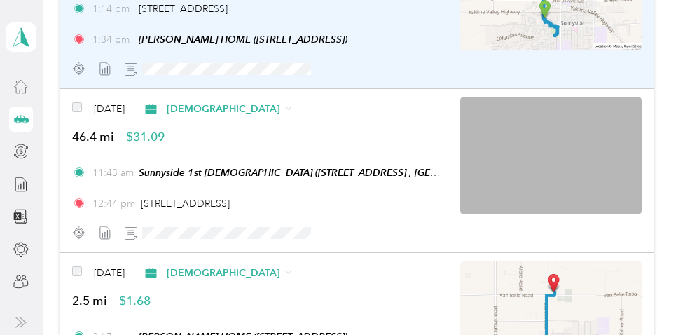
scroll to position [435, 0]
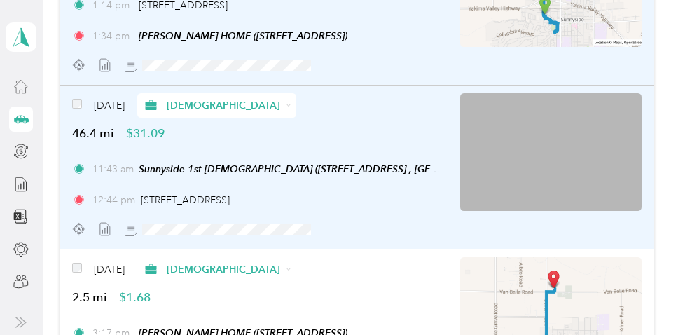
click at [156, 106] on icon at bounding box center [150, 105] width 11 height 10
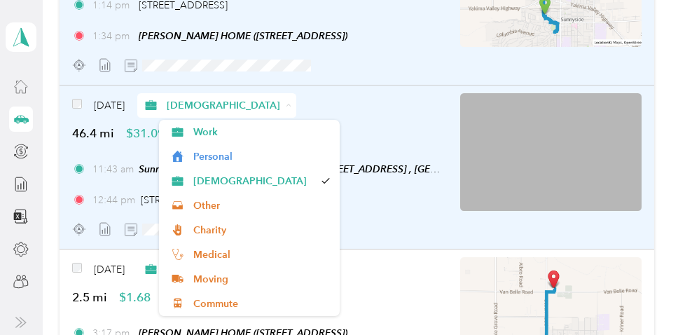
click at [156, 106] on icon at bounding box center [150, 105] width 11 height 10
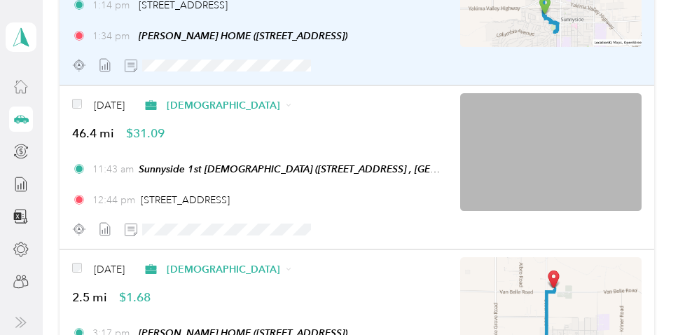
click at [177, 178] on icon at bounding box center [177, 181] width 11 height 10
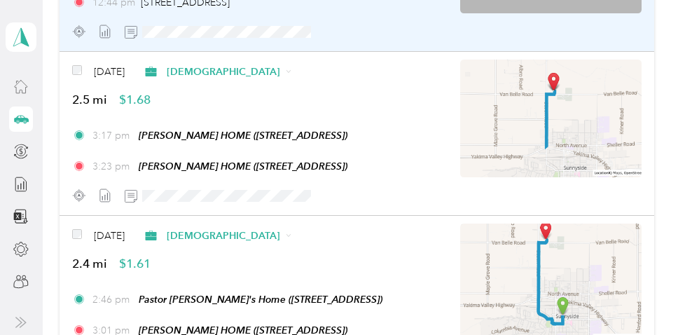
scroll to position [631, 0]
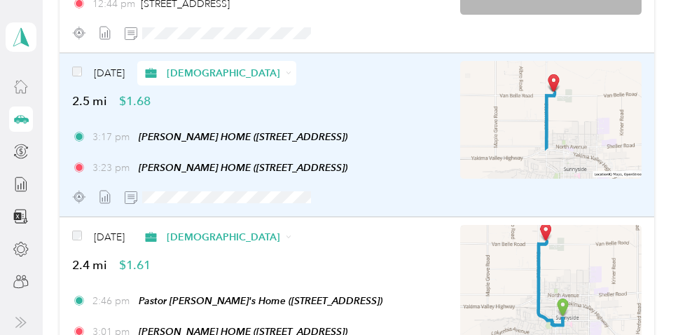
click at [550, 85] on img at bounding box center [550, 120] width 181 height 118
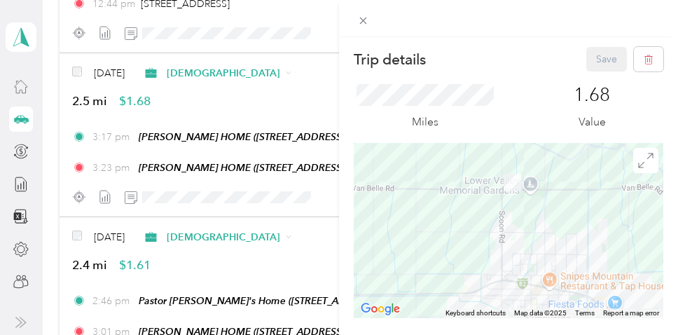
click at [529, 189] on div at bounding box center [508, 230] width 309 height 175
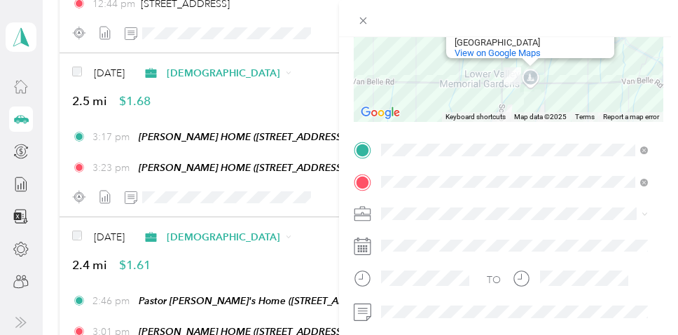
scroll to position [197, 0]
click at [175, 72] on div "Trip details Save This trip cannot be edited because it is either under review,…" at bounding box center [339, 167] width 678 height 335
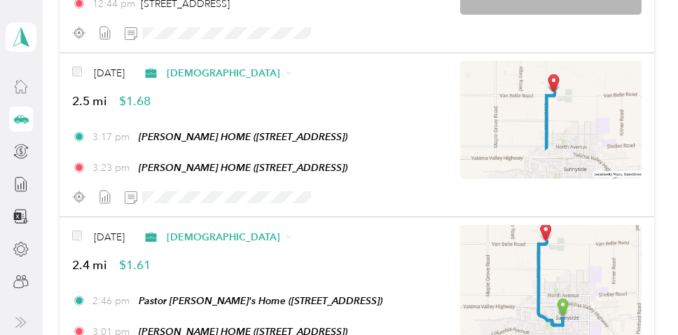
click at [156, 72] on icon at bounding box center [150, 73] width 11 height 10
click at [182, 98] on span "Work" at bounding box center [254, 94] width 161 height 15
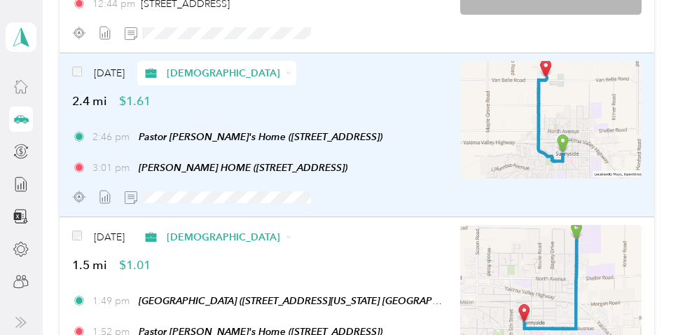
click at [156, 73] on icon at bounding box center [150, 73] width 11 height 10
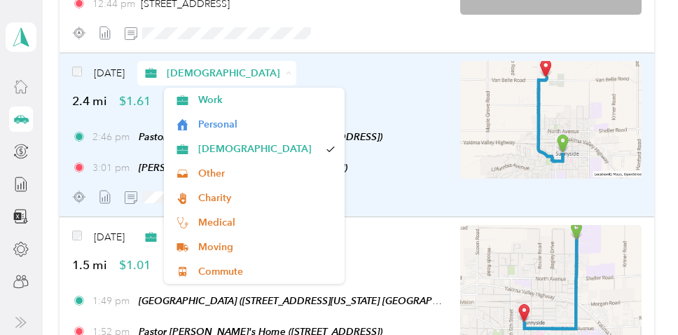
click at [156, 73] on icon at bounding box center [150, 73] width 11 height 10
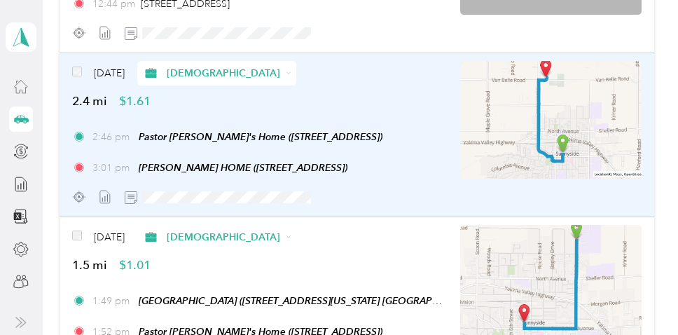
click at [180, 122] on icon at bounding box center [181, 124] width 11 height 11
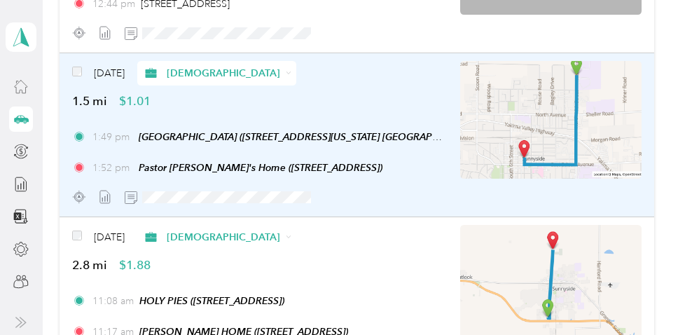
click at [156, 71] on icon at bounding box center [150, 73] width 11 height 10
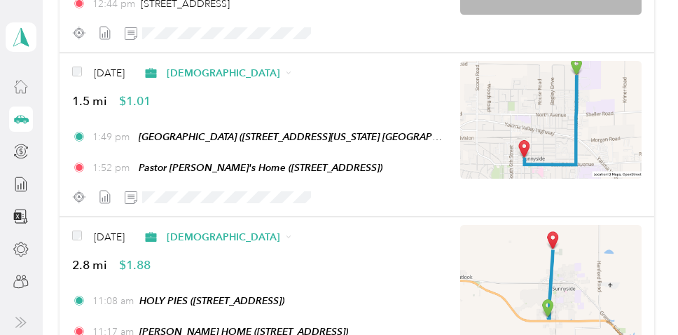
click at [199, 124] on span "Personal" at bounding box center [266, 122] width 136 height 15
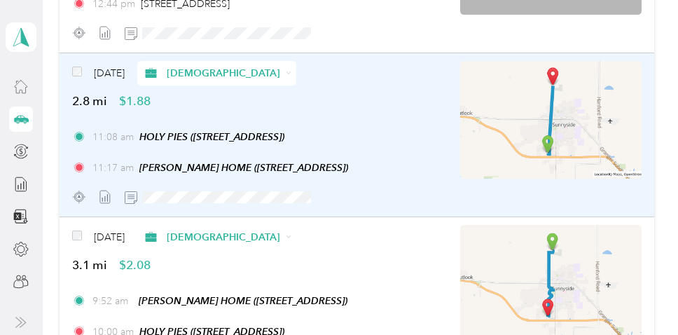
click at [297, 76] on div "[DEMOGRAPHIC_DATA]" at bounding box center [217, 73] width 160 height 25
click at [214, 120] on span "Personal" at bounding box center [266, 124] width 136 height 15
